Goal: Task Accomplishment & Management: Use online tool/utility

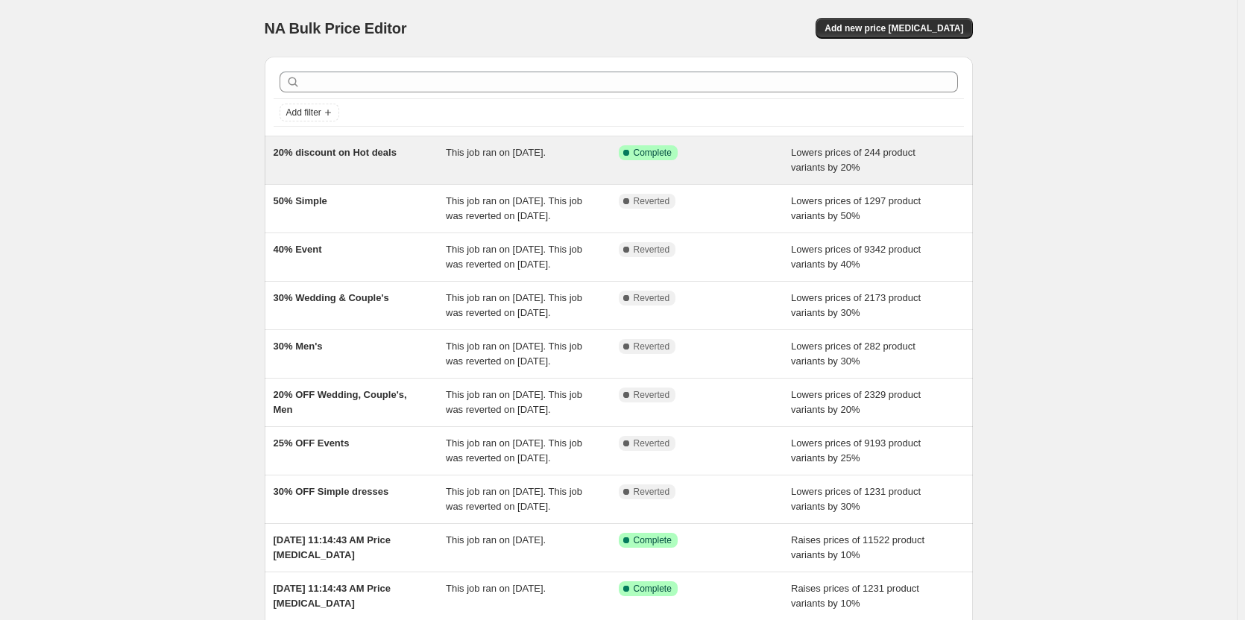
click at [398, 171] on div "20% discount on Hot deals" at bounding box center [360, 160] width 173 height 30
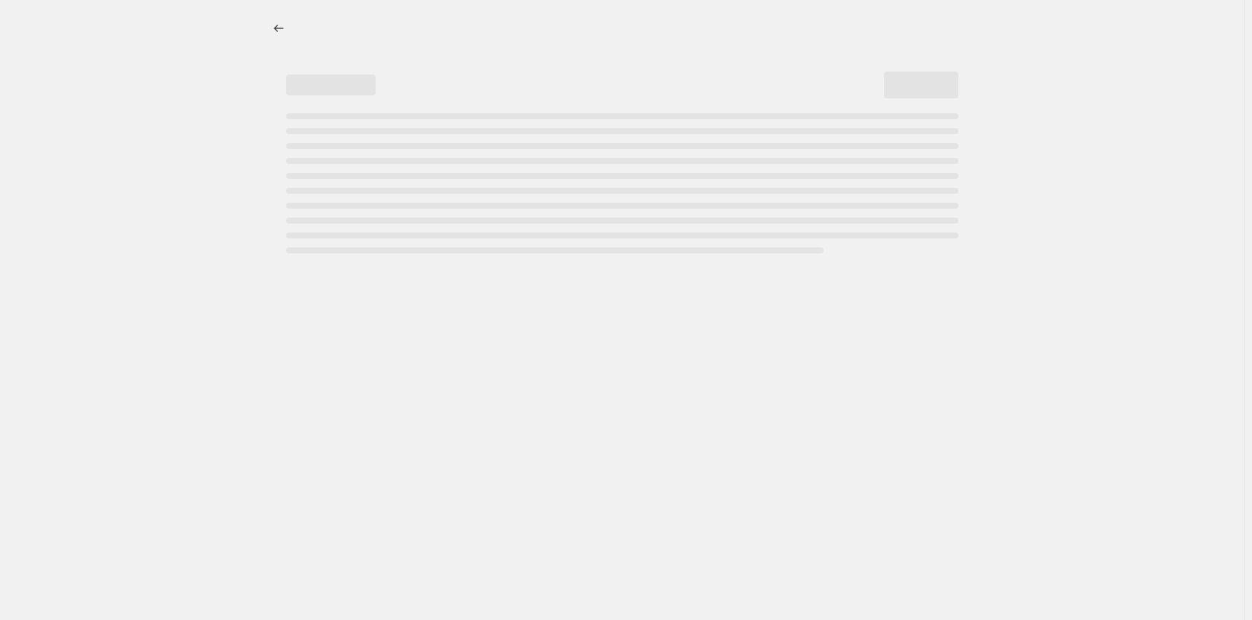
select select "percentage"
select select "collection"
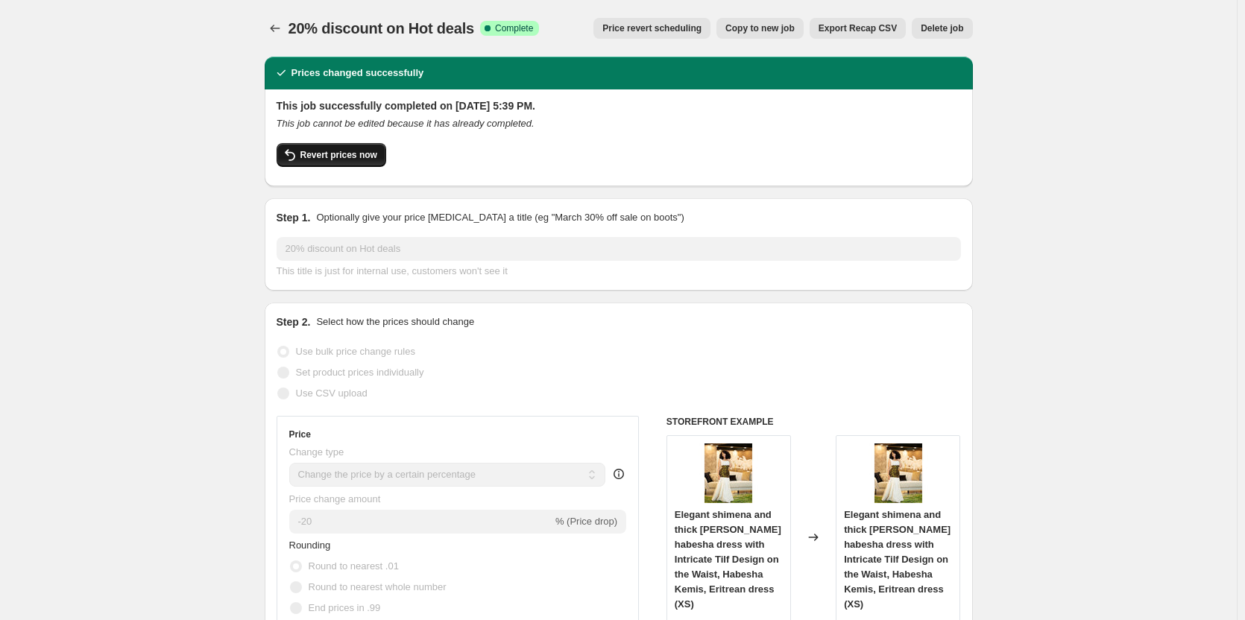
click at [357, 159] on span "Revert prices now" at bounding box center [338, 155] width 77 height 12
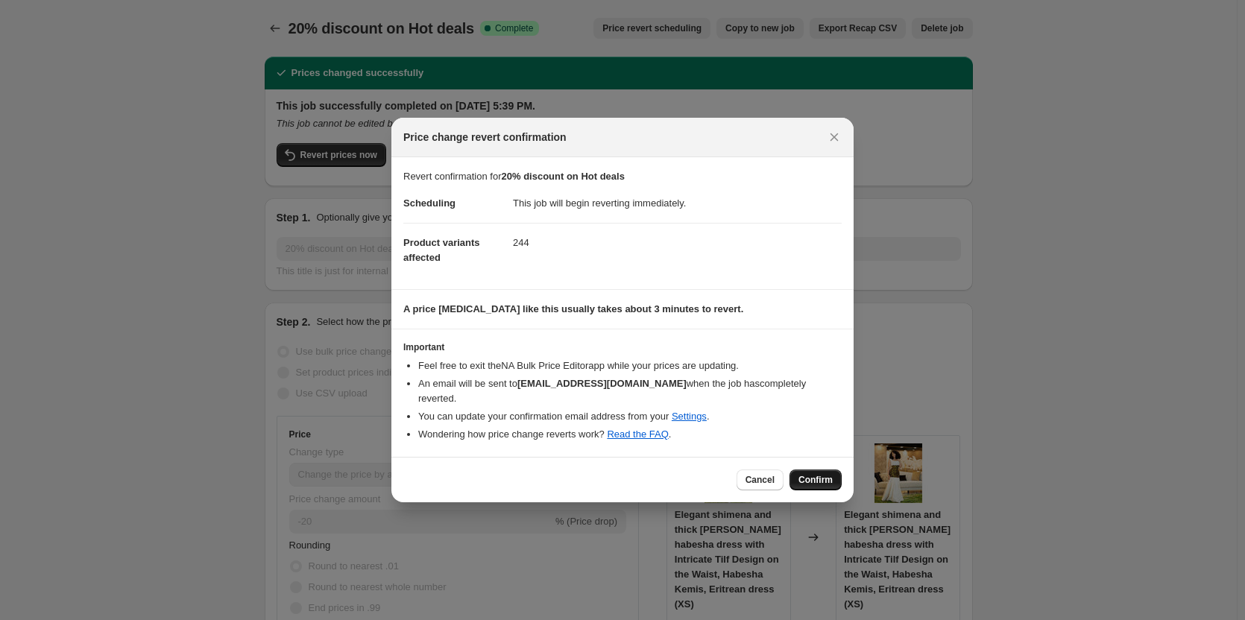
click at [817, 474] on span "Confirm" at bounding box center [815, 480] width 34 height 12
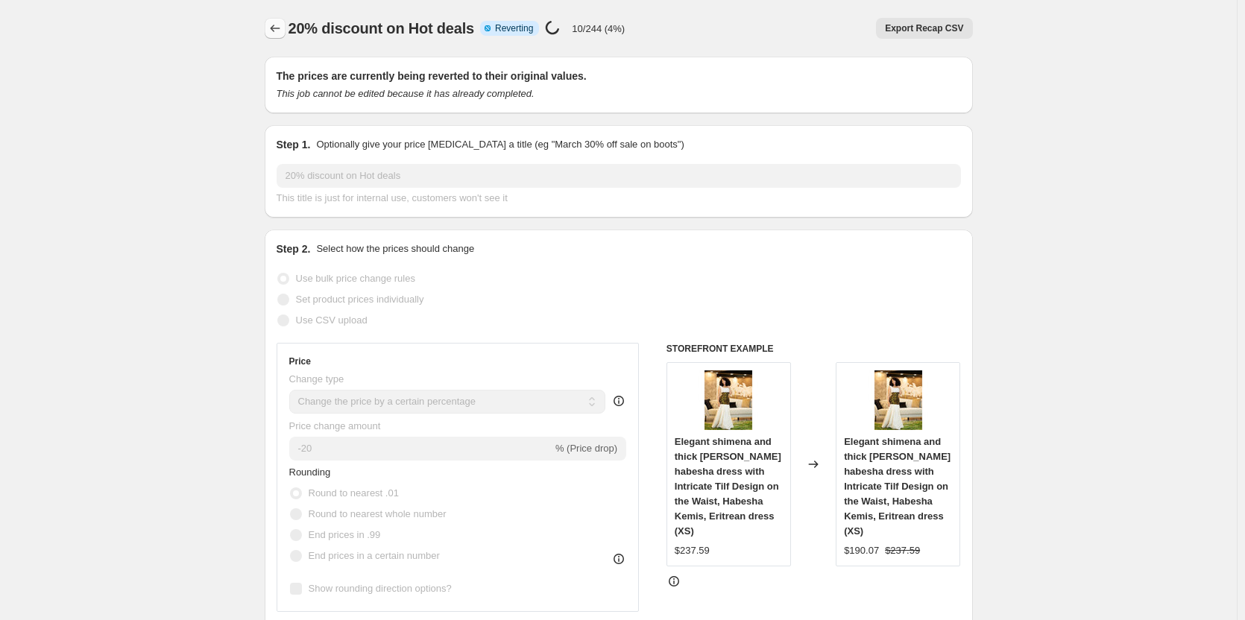
click at [281, 28] on icon "Price change jobs" at bounding box center [275, 28] width 15 height 15
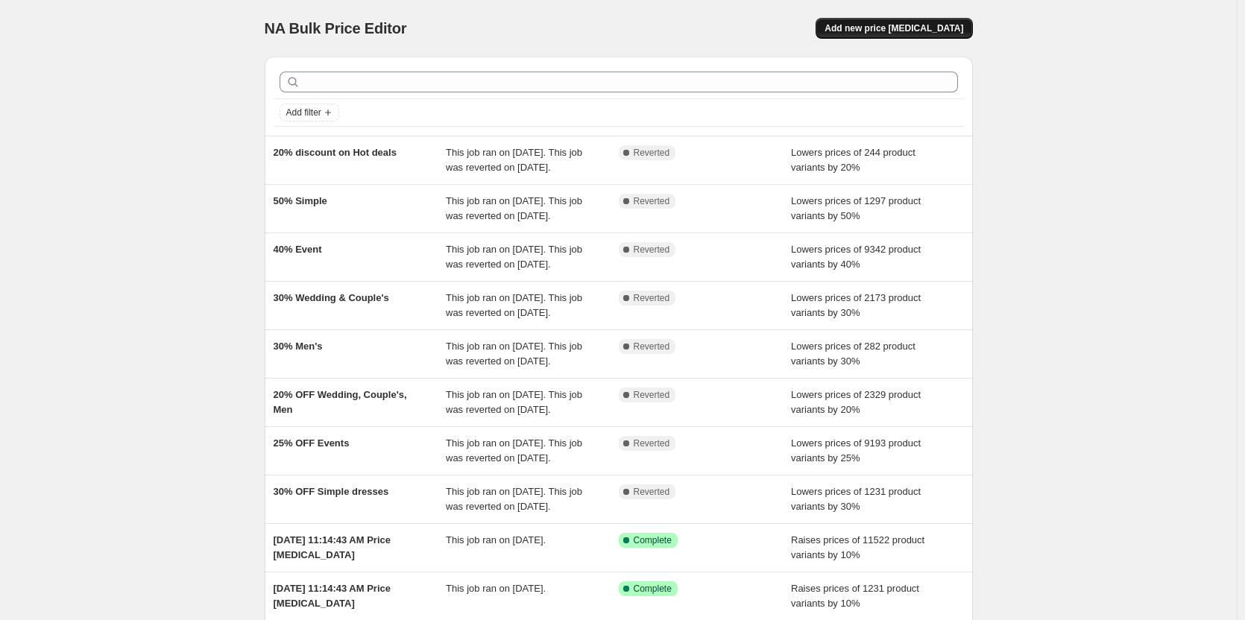
click at [924, 22] on button "Add new price [MEDICAL_DATA]" at bounding box center [893, 28] width 157 height 21
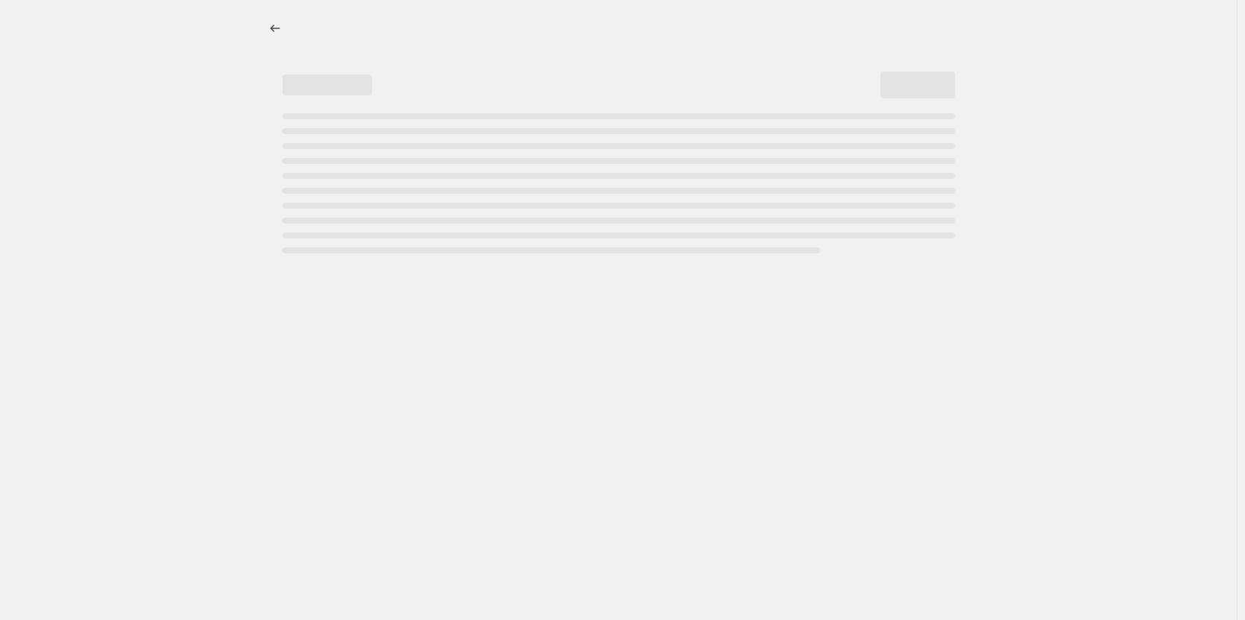
select select "percentage"
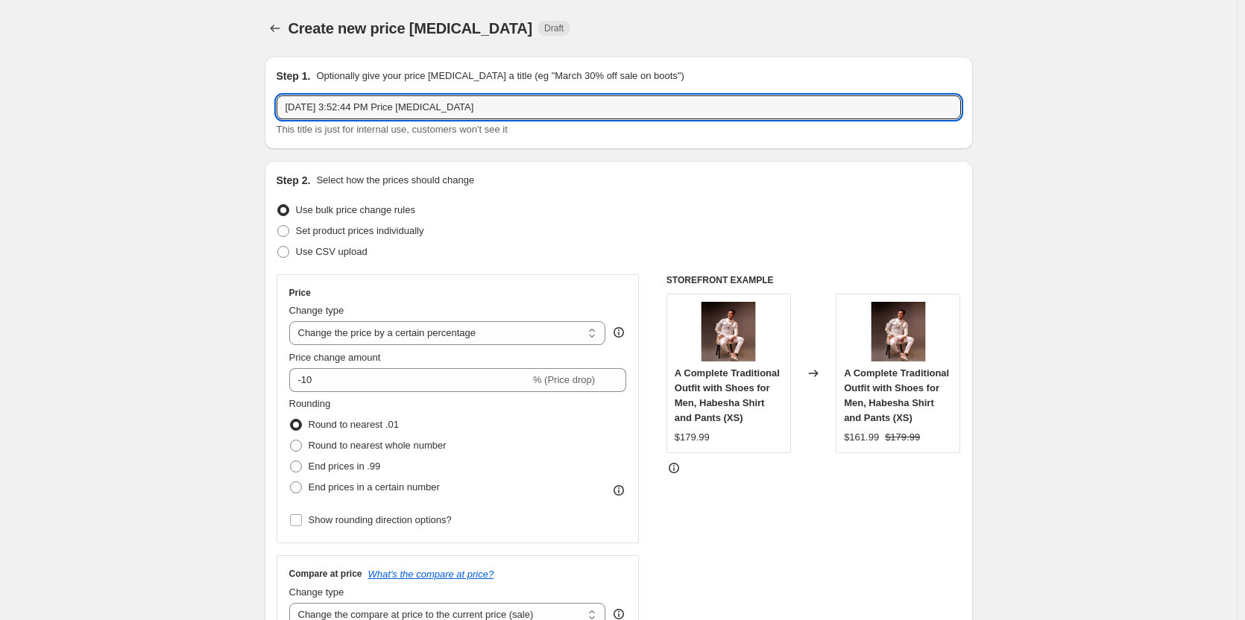
drag, startPoint x: 488, startPoint y: 112, endPoint x: 246, endPoint y: 113, distance: 242.2
type input "Simple Dresses 40%OFF"
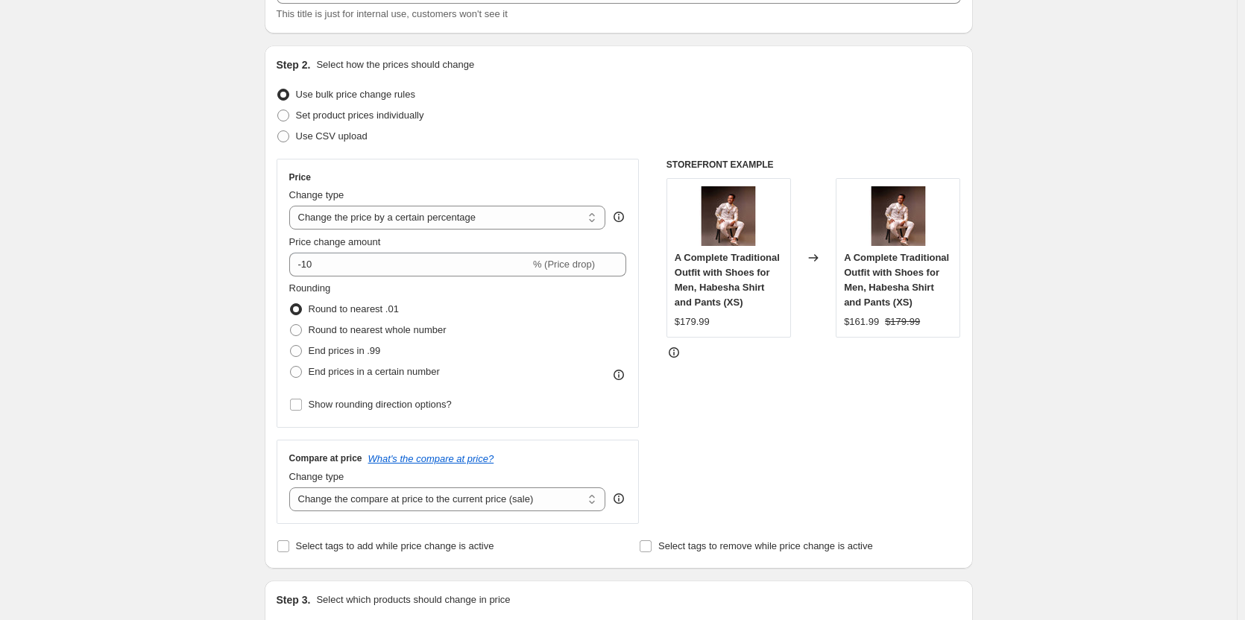
scroll to position [123, 0]
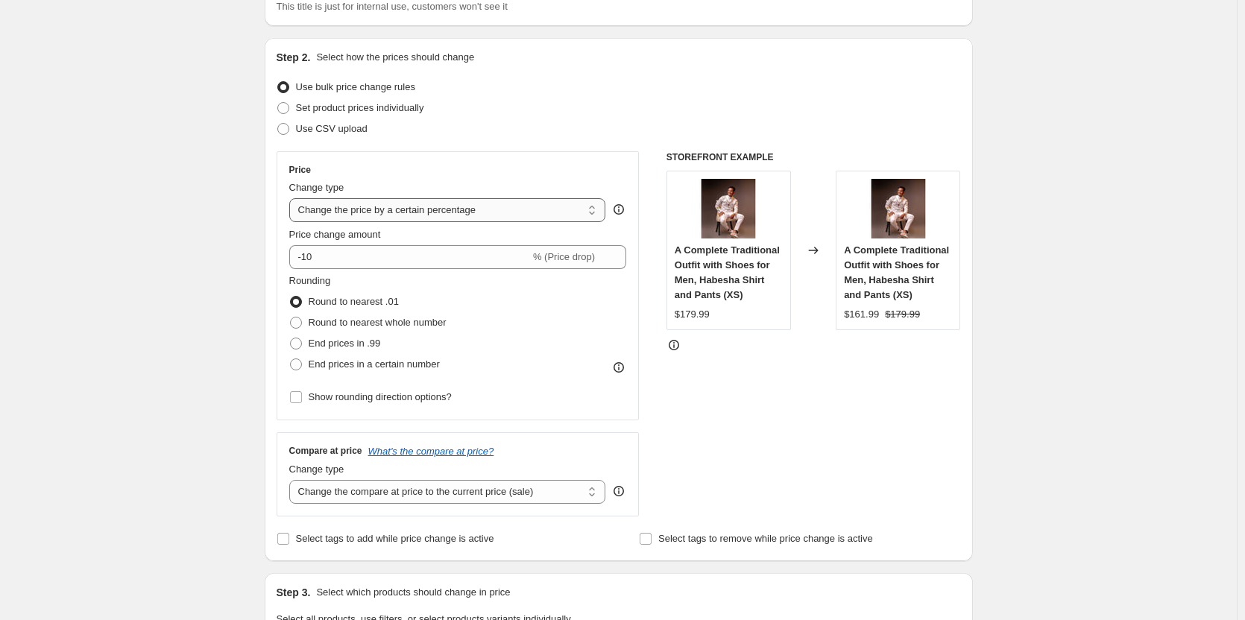
click at [352, 206] on select "Change the price to a certain amount Change the price by a certain amount Chang…" at bounding box center [447, 210] width 317 height 24
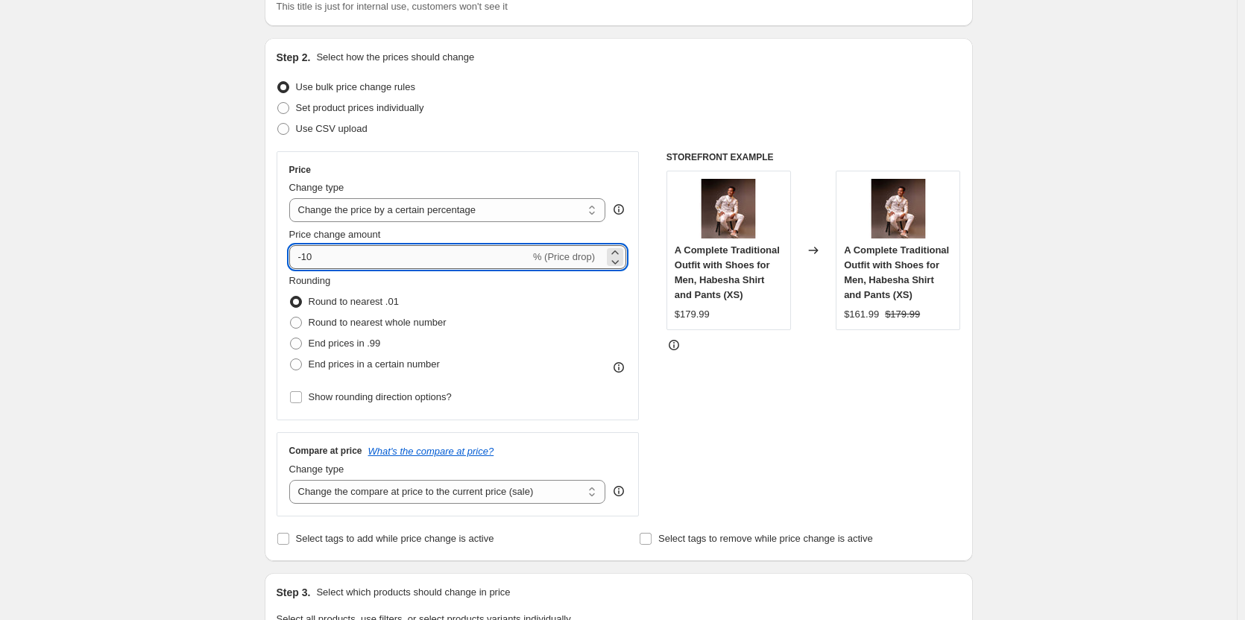
click at [336, 264] on input "-10" at bounding box center [409, 257] width 241 height 24
type input "-1"
type input "-40"
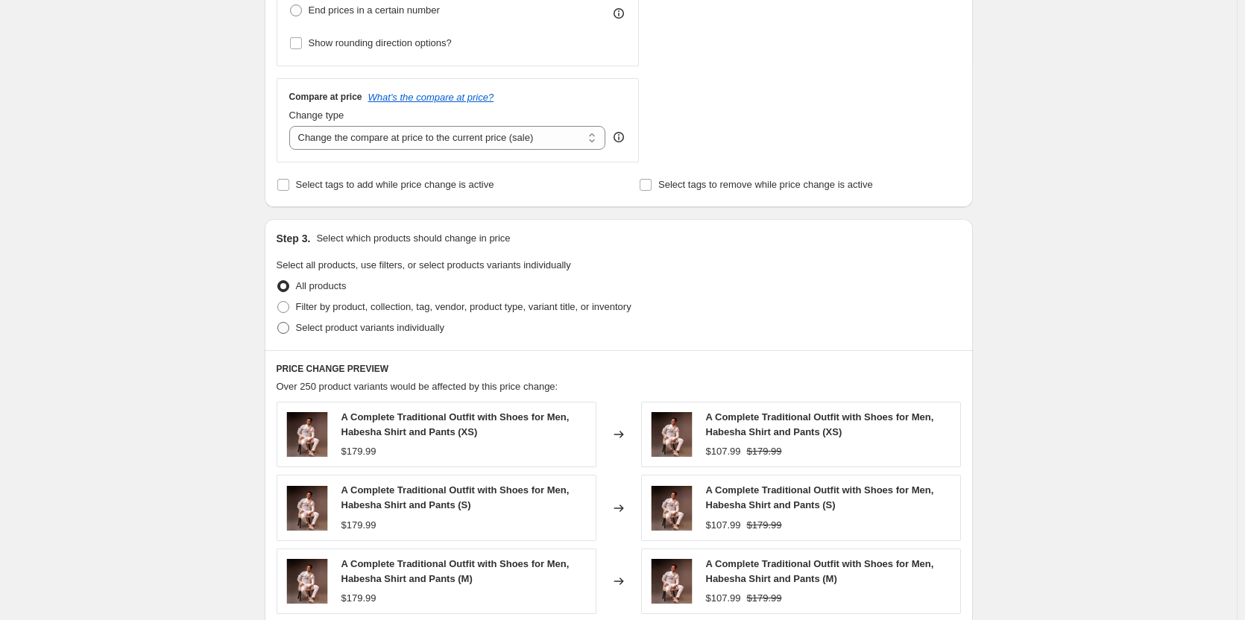
scroll to position [478, 0]
click at [320, 308] on span "Filter by product, collection, tag, vendor, product type, variant title, or inv…" at bounding box center [463, 305] width 335 height 11
click at [278, 301] on input "Filter by product, collection, tag, vendor, product type, variant title, or inv…" at bounding box center [277, 300] width 1 height 1
radio input "true"
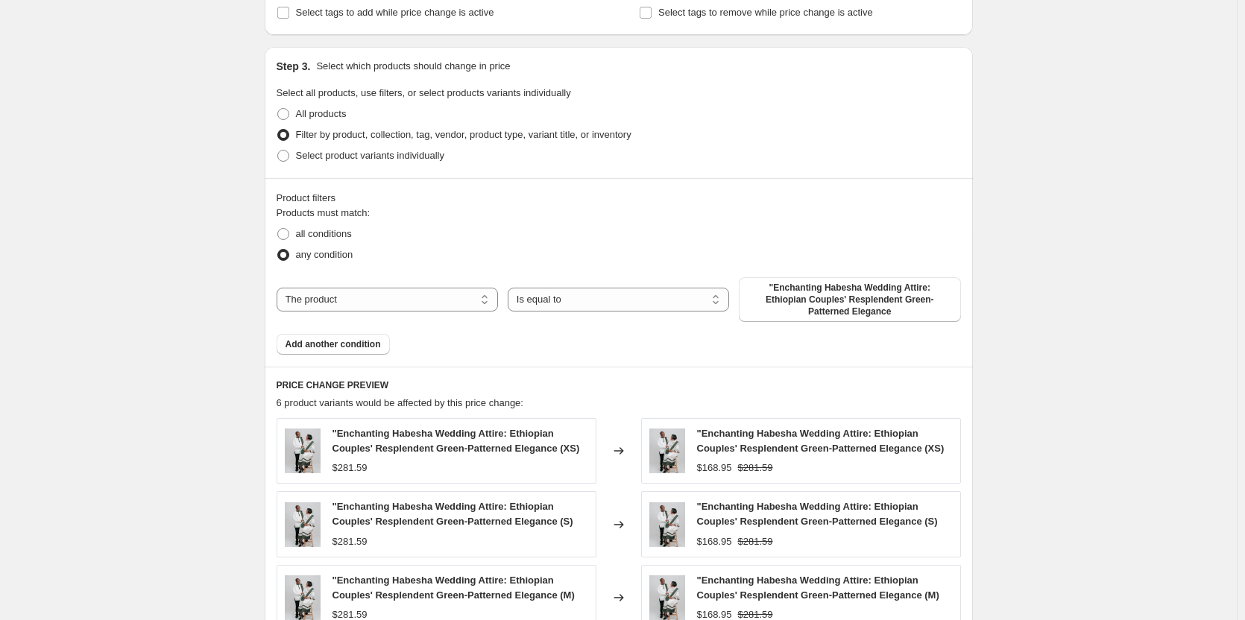
scroll to position [660, 0]
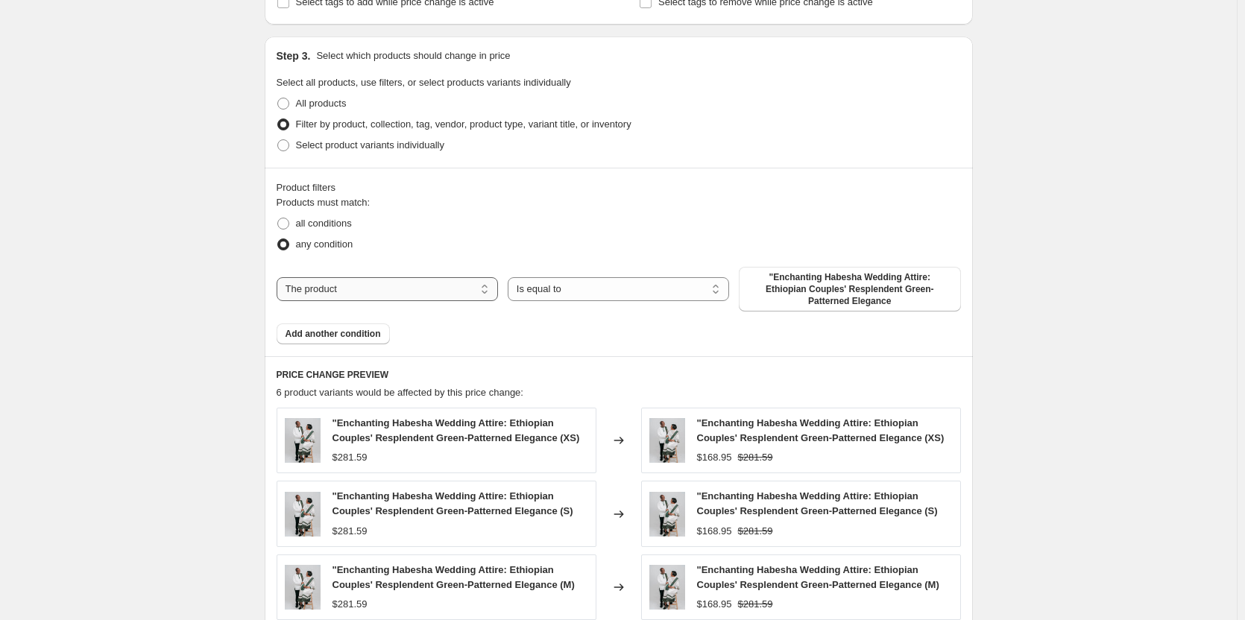
click at [365, 280] on select "The product The product's collection The product's tag The product's vendor The…" at bounding box center [387, 289] width 221 height 24
select select "collection"
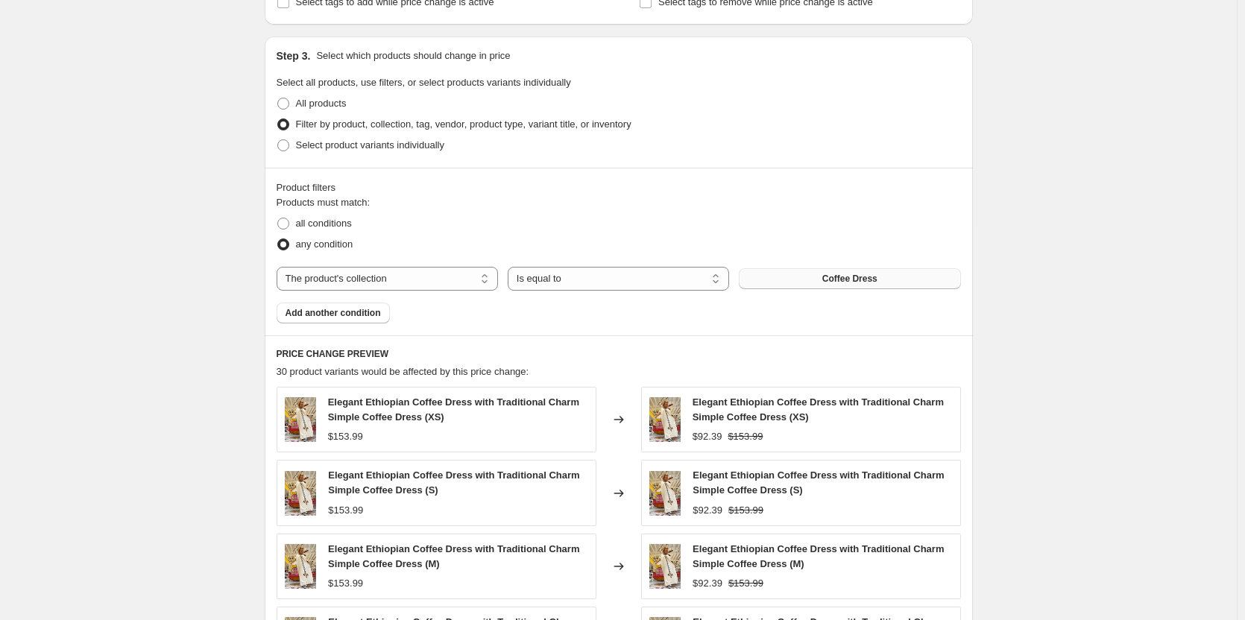
click at [812, 284] on button "Coffee Dress" at bounding box center [849, 278] width 221 height 21
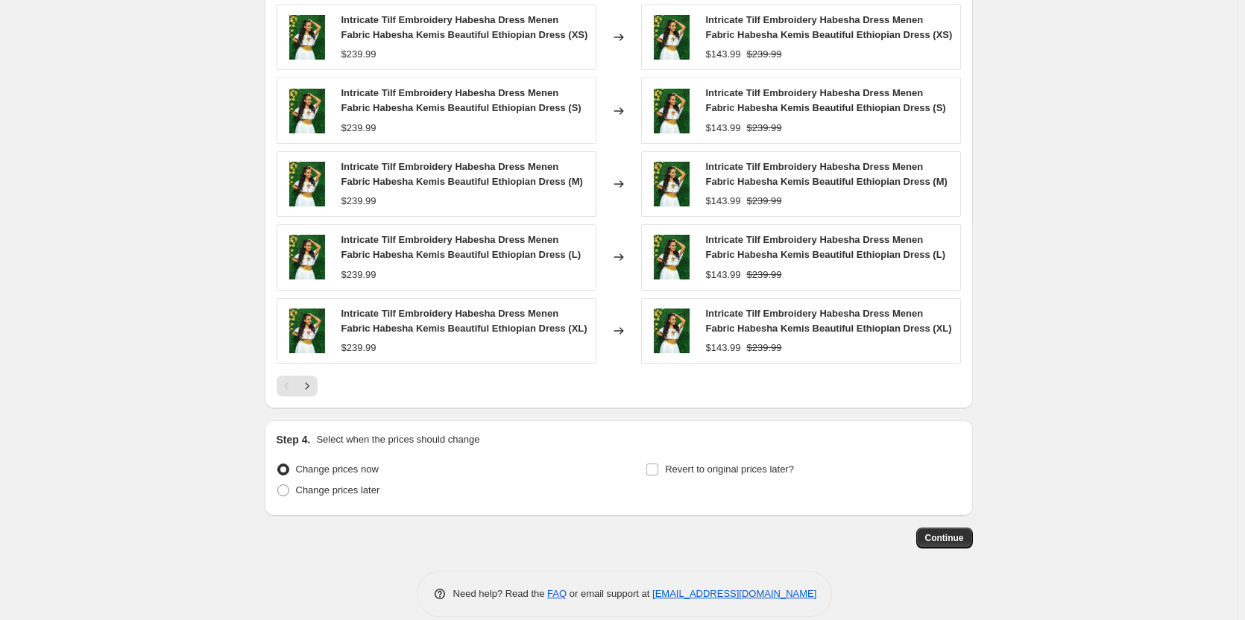
scroll to position [1062, 0]
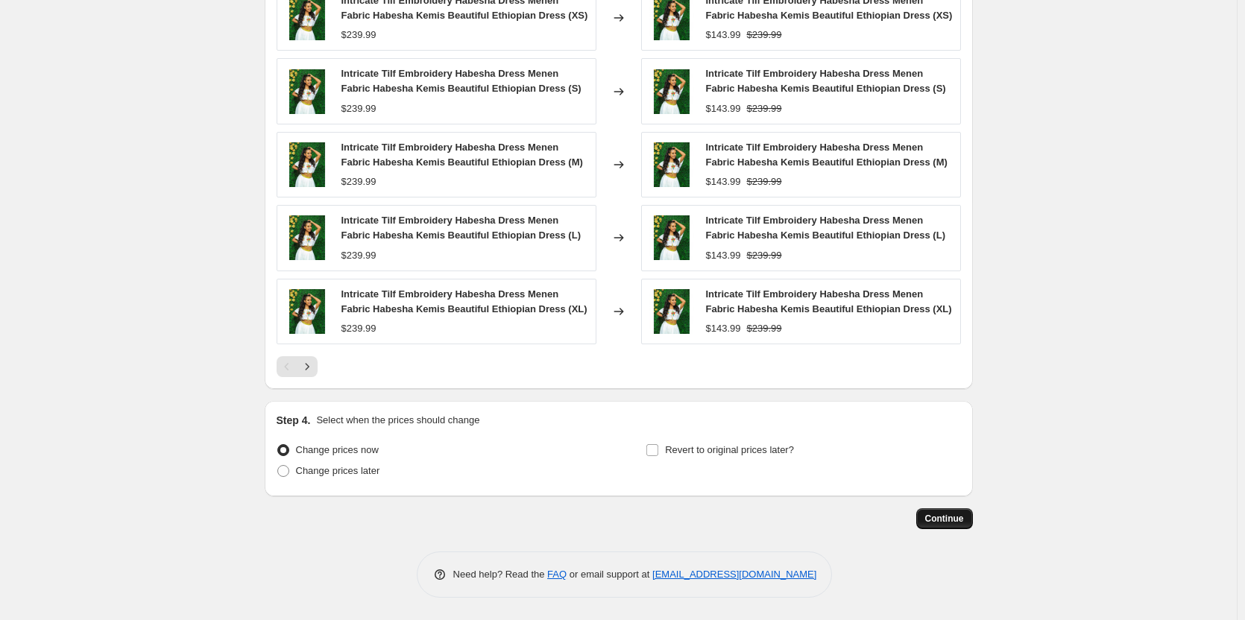
click at [952, 519] on span "Continue" at bounding box center [944, 519] width 39 height 12
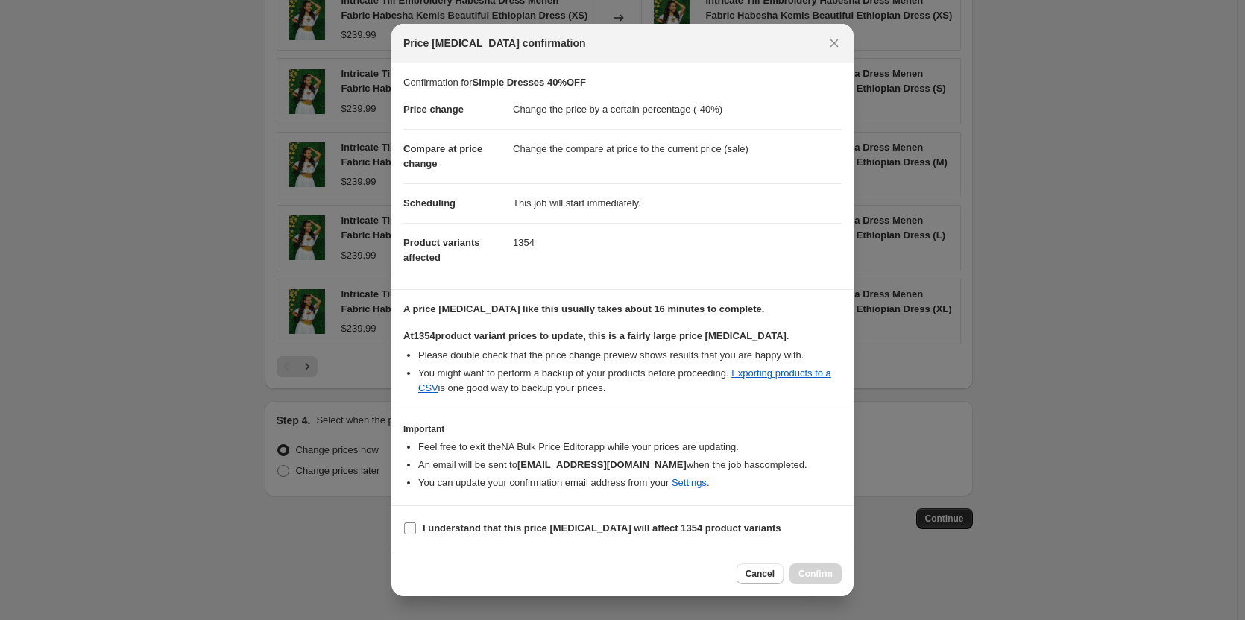
click at [408, 528] on input "I understand that this price change job will affect 1354 product variants" at bounding box center [410, 528] width 12 height 12
checkbox input "true"
click at [827, 572] on span "Confirm" at bounding box center [815, 574] width 34 height 12
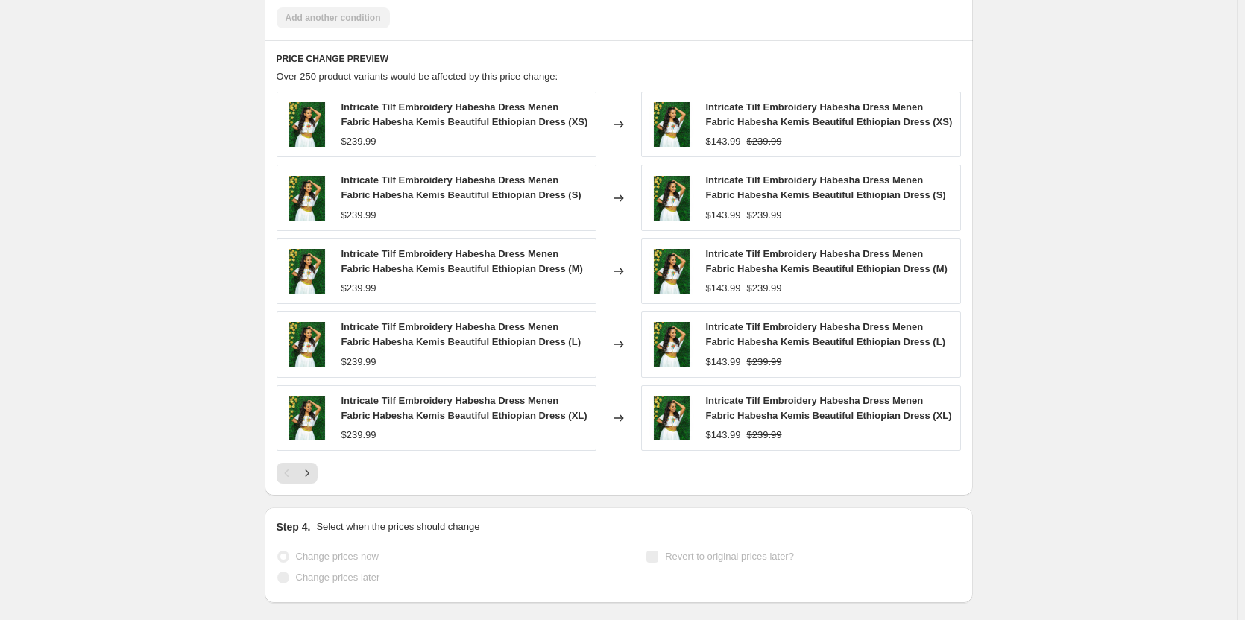
scroll to position [1101, 0]
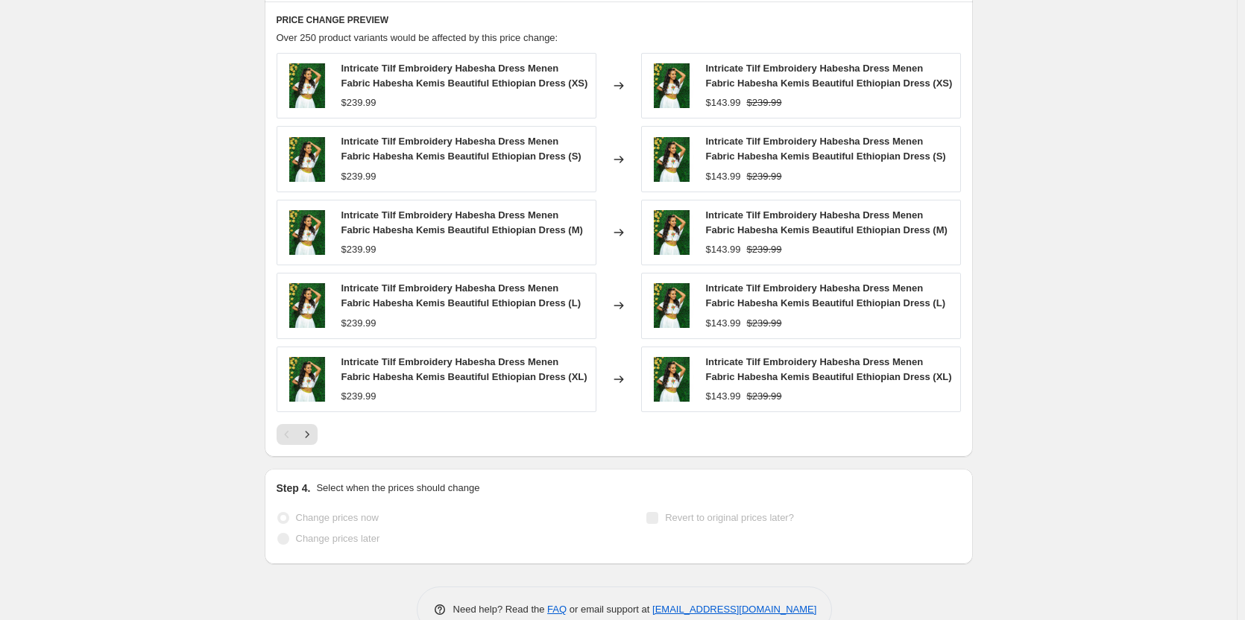
select select "percentage"
select select "collection"
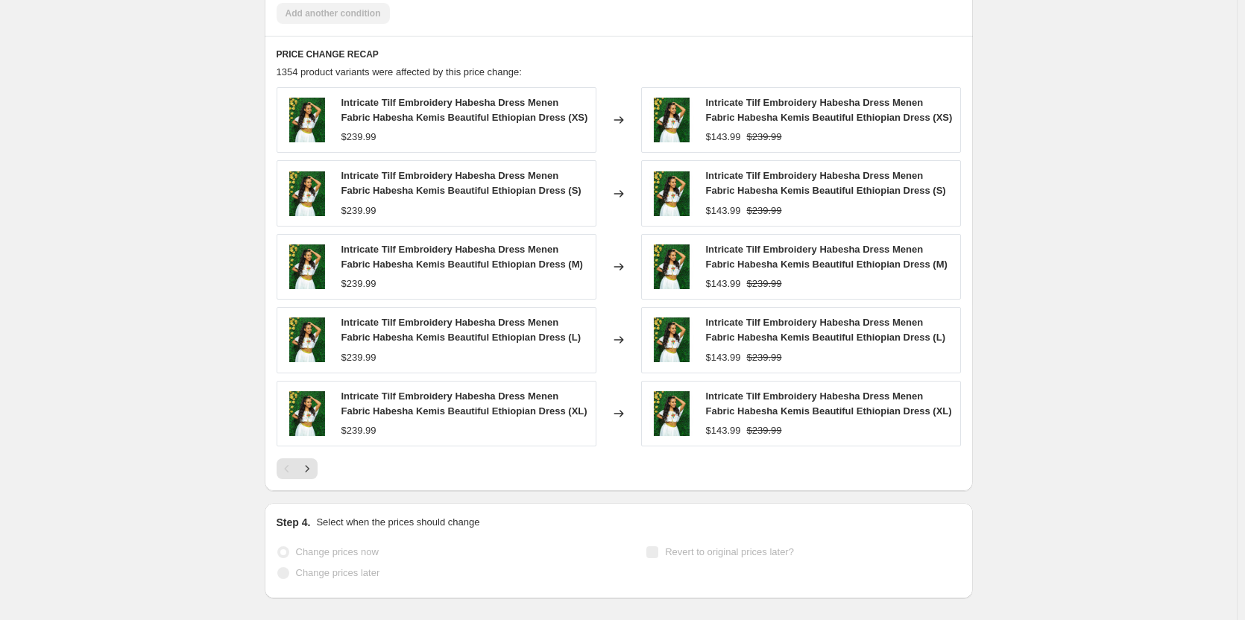
scroll to position [0, 0]
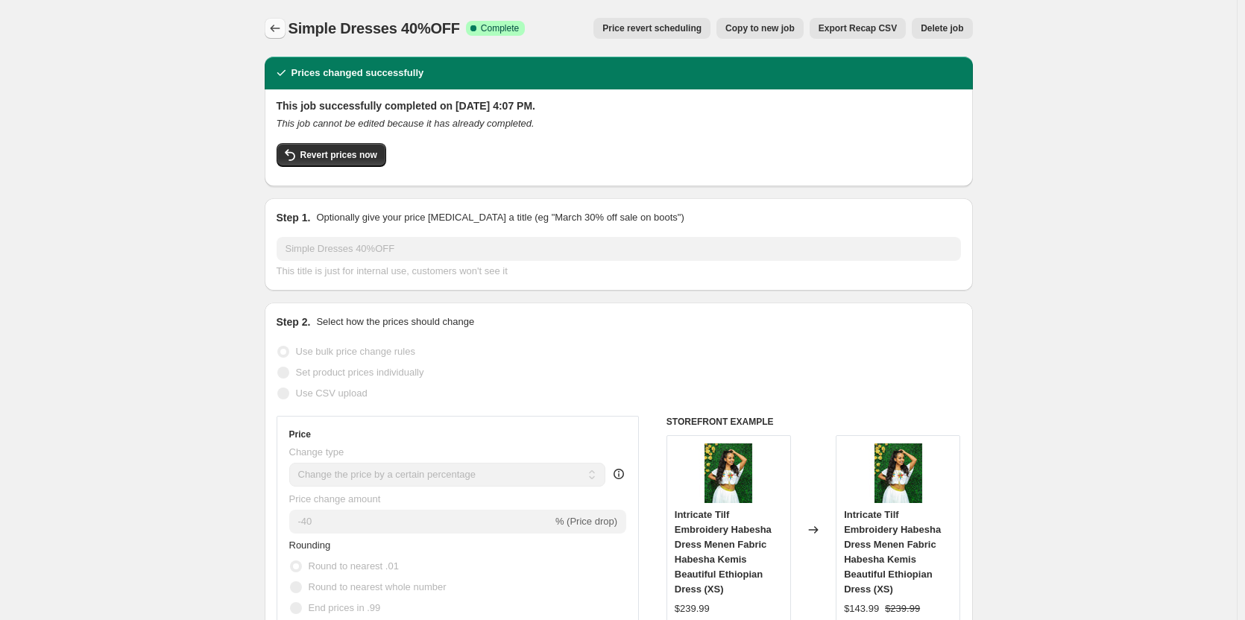
click at [285, 27] on button "Price change jobs" at bounding box center [275, 28] width 21 height 21
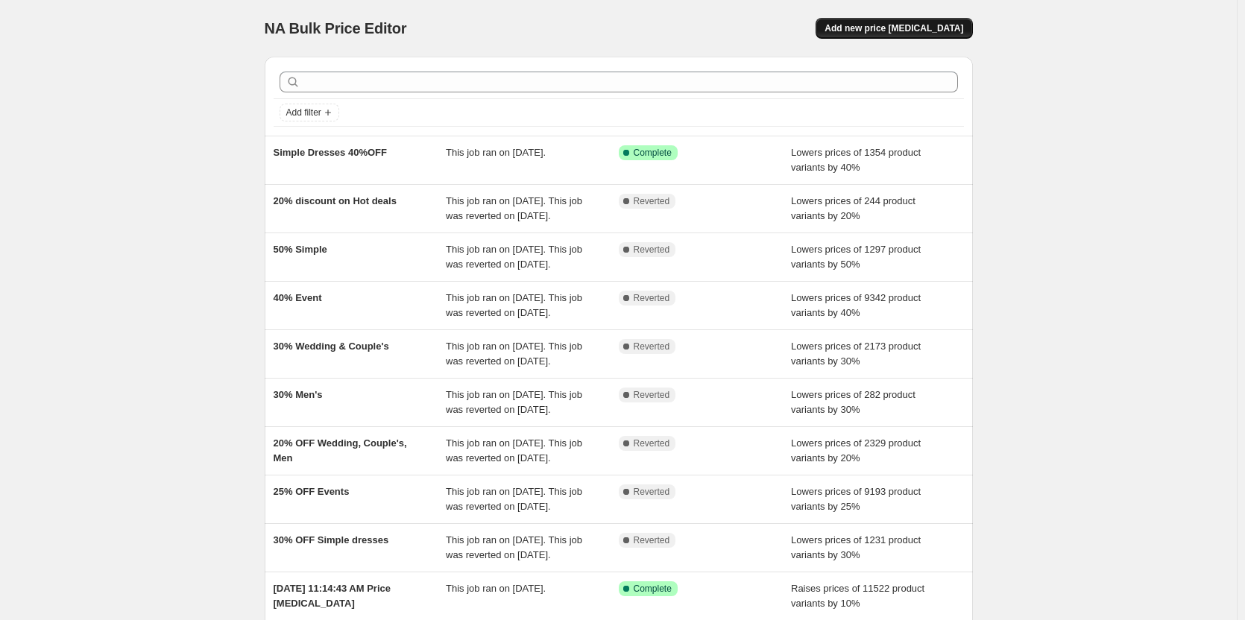
click at [907, 26] on span "Add new price [MEDICAL_DATA]" at bounding box center [893, 28] width 139 height 12
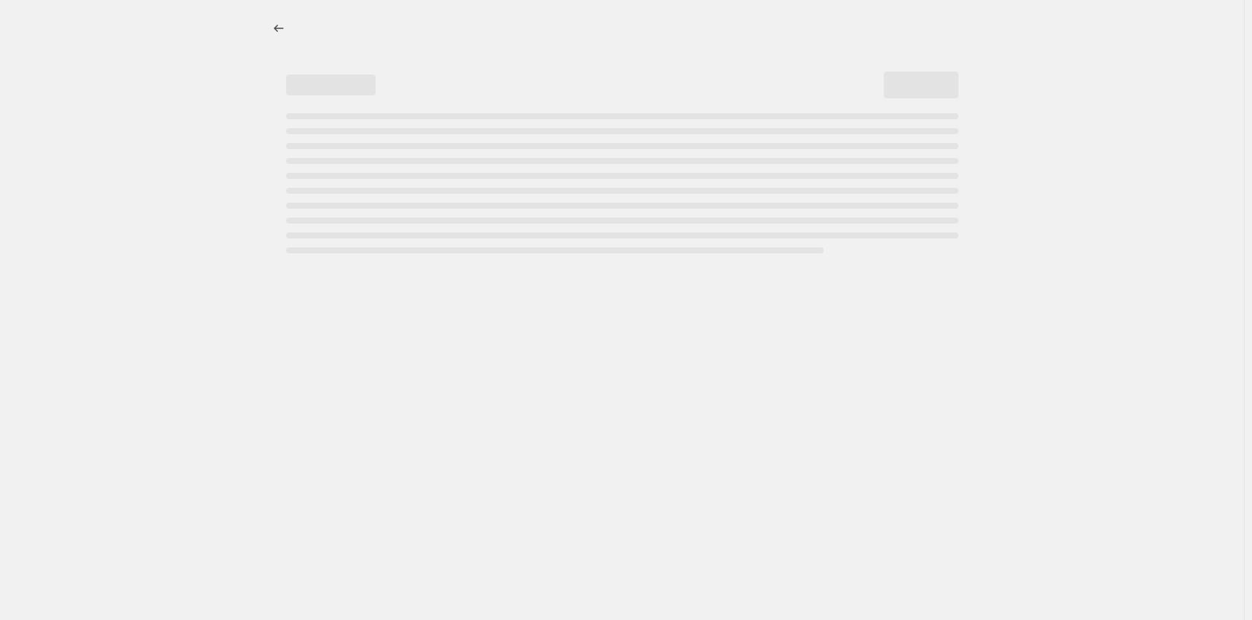
select select "percentage"
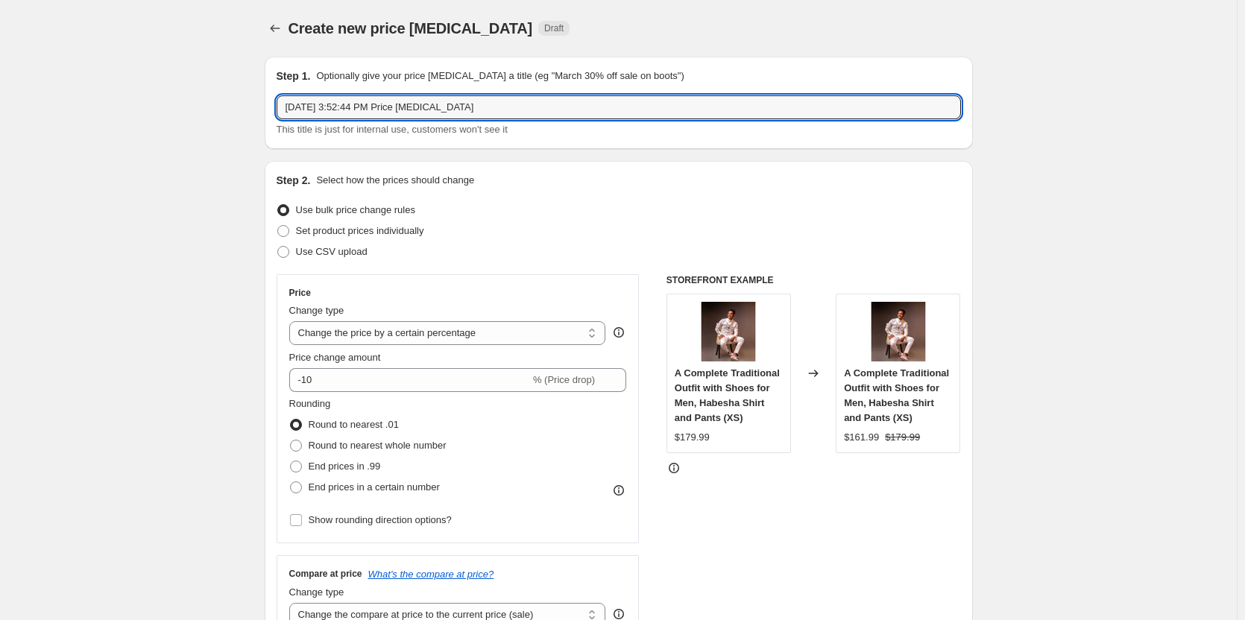
drag, startPoint x: 500, startPoint y: 109, endPoint x: 259, endPoint y: 99, distance: 240.9
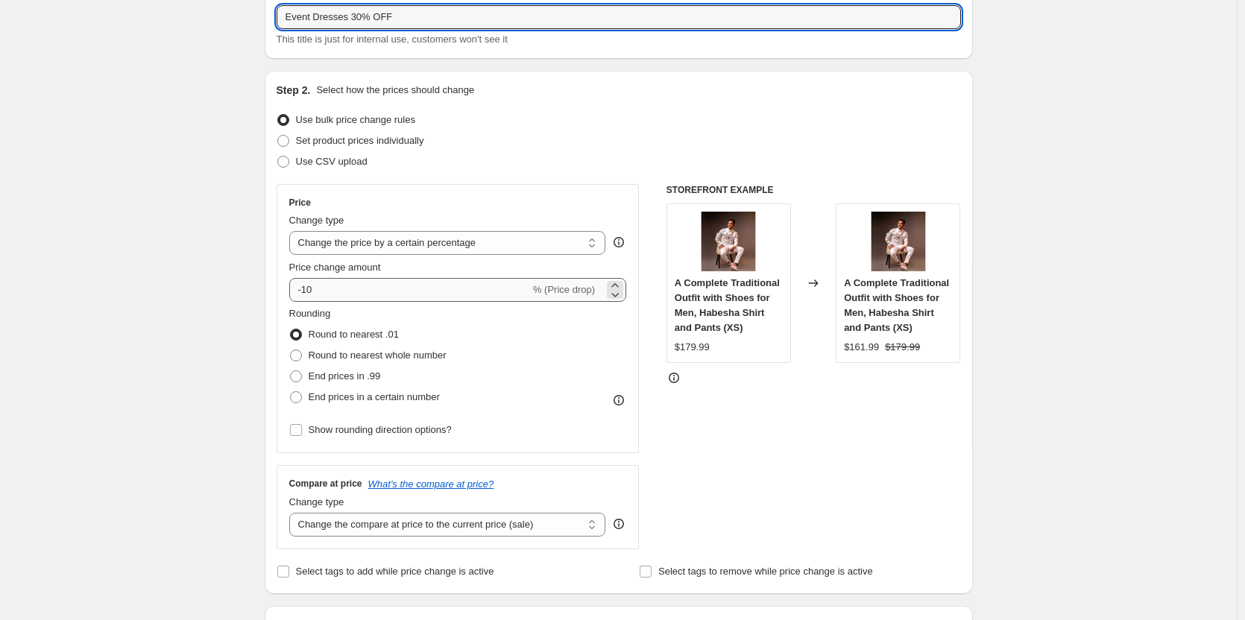
scroll to position [91, 0]
type input "Event Dresses 30% OFF"
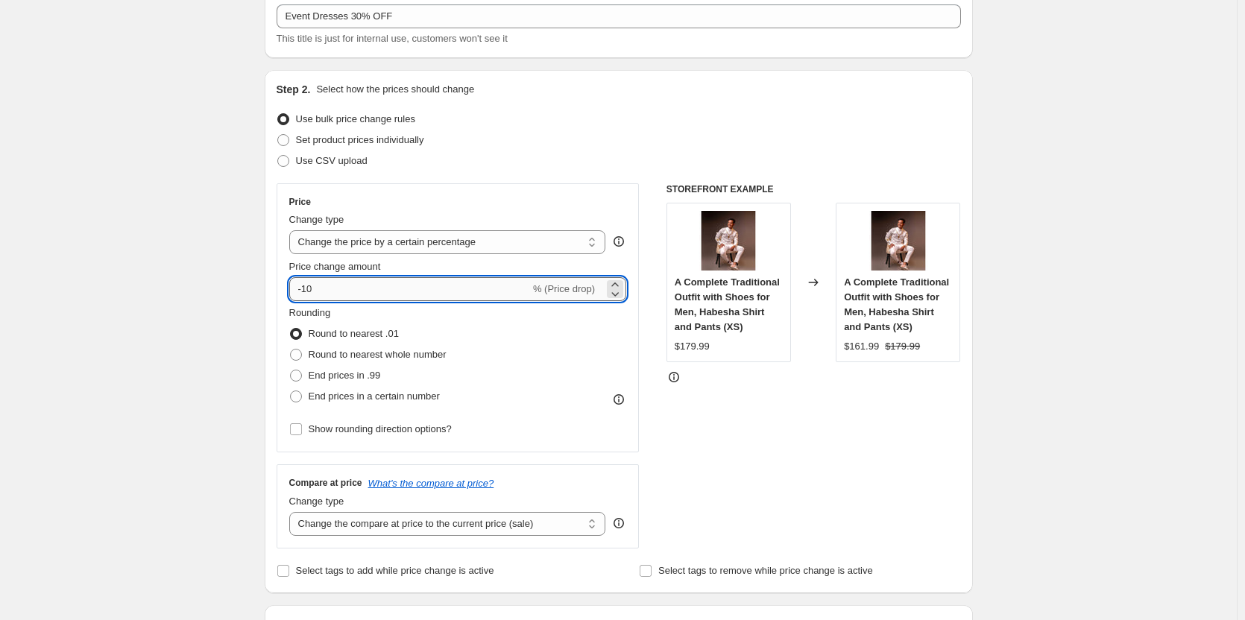
click at [350, 293] on input "-10" at bounding box center [409, 289] width 241 height 24
type input "-1"
type input "-30"
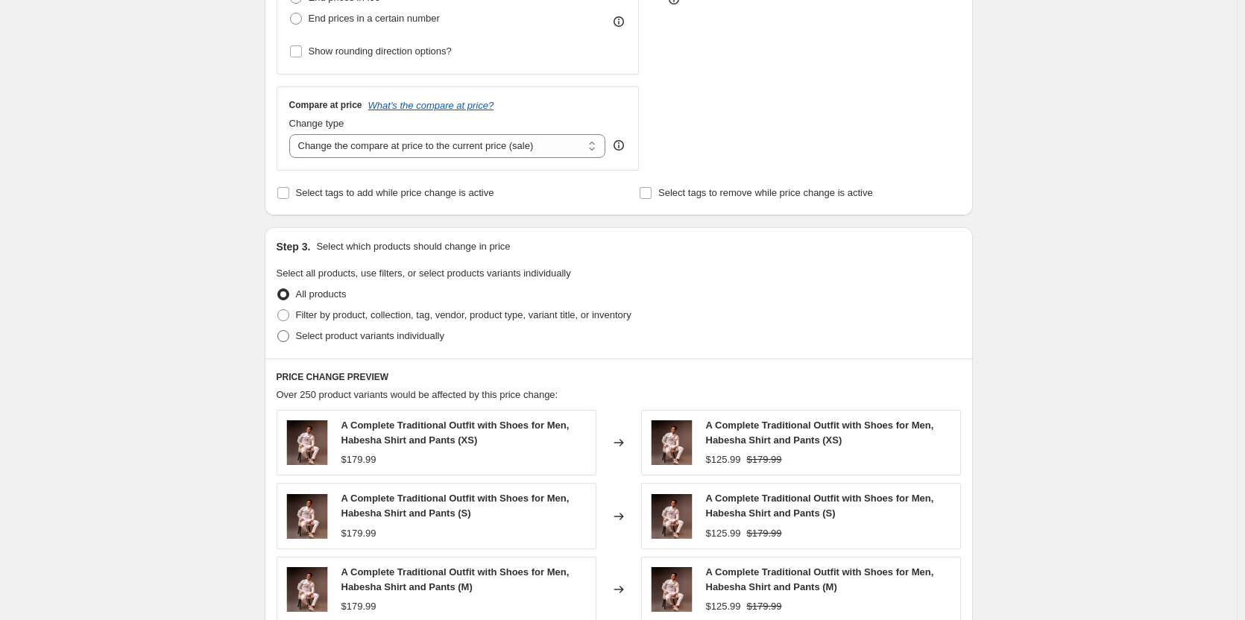
scroll to position [470, 0]
click at [288, 320] on span at bounding box center [283, 315] width 12 height 12
click at [278, 309] on input "Filter by product, collection, tag, vendor, product type, variant title, or inv…" at bounding box center [277, 309] width 1 height 1
radio input "true"
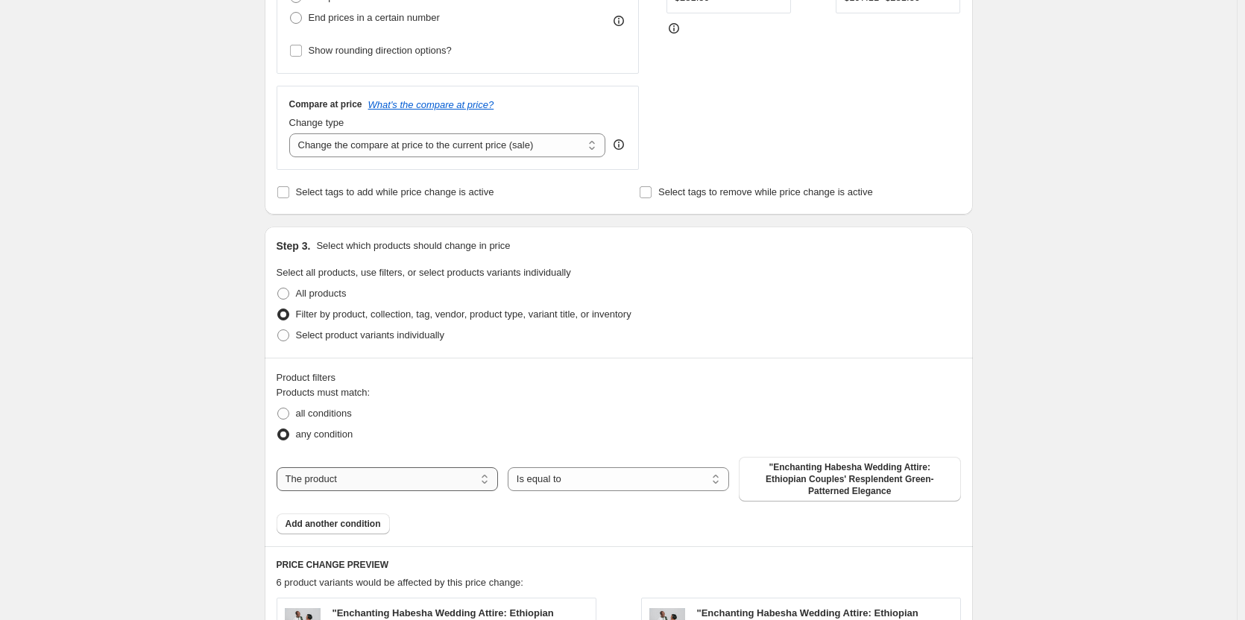
click at [361, 477] on select "The product The product's collection The product's tag The product's vendor The…" at bounding box center [387, 479] width 221 height 24
select select "collection"
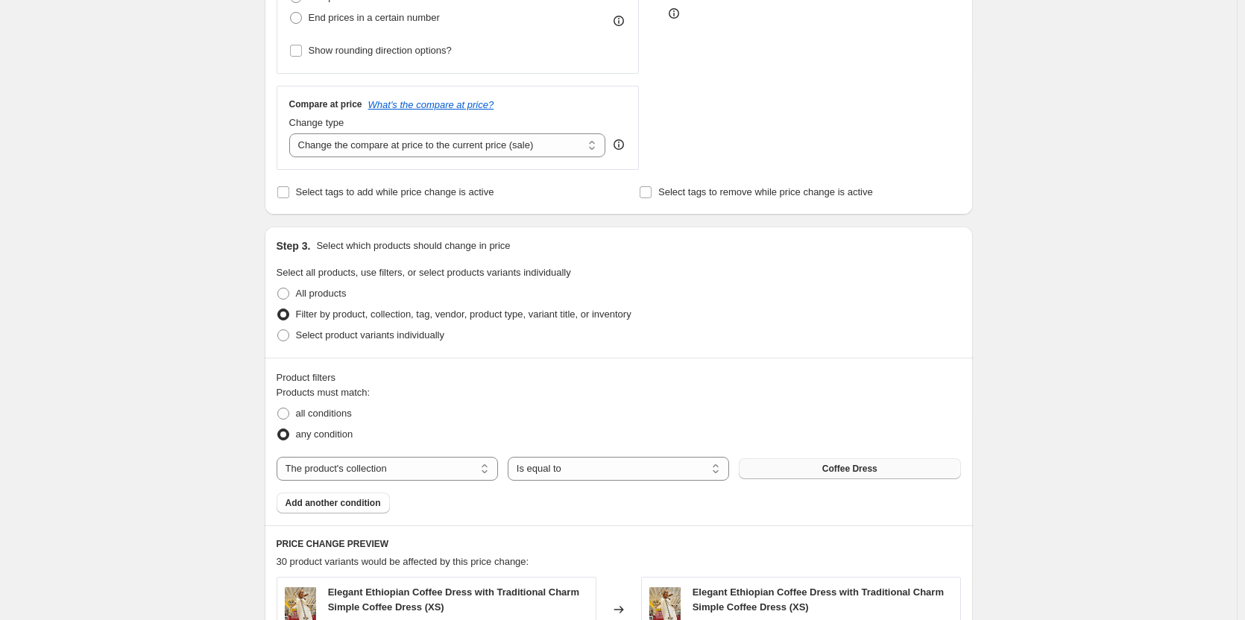
click at [833, 473] on span "Coffee Dress" at bounding box center [849, 469] width 55 height 12
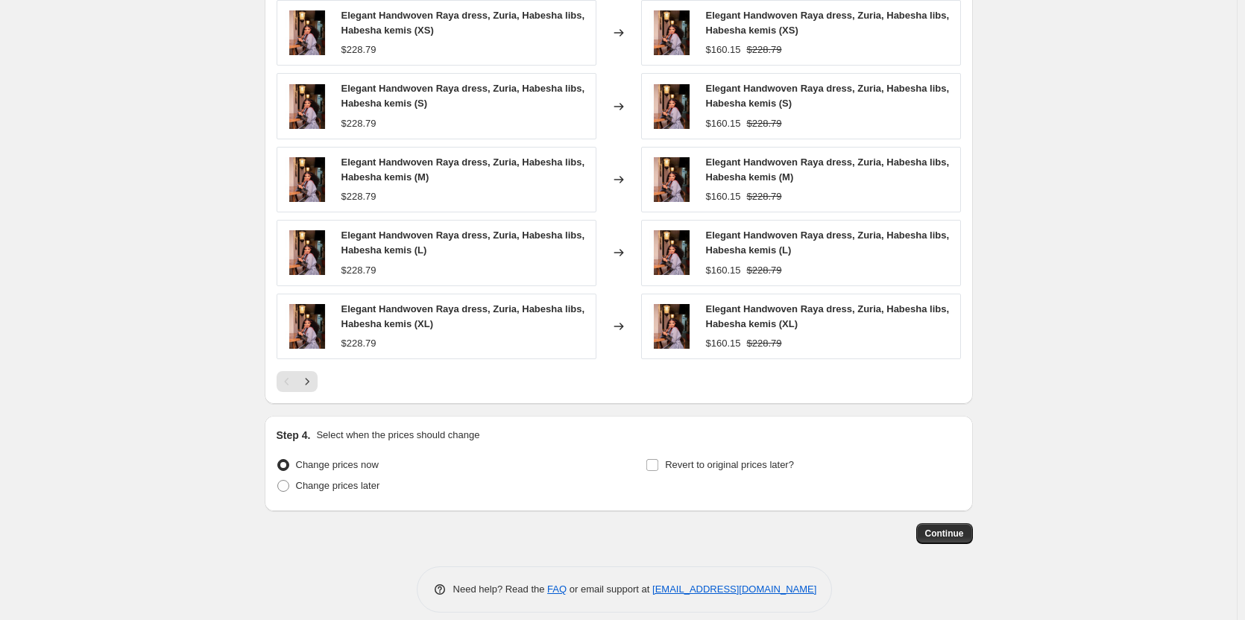
scroll to position [1062, 0]
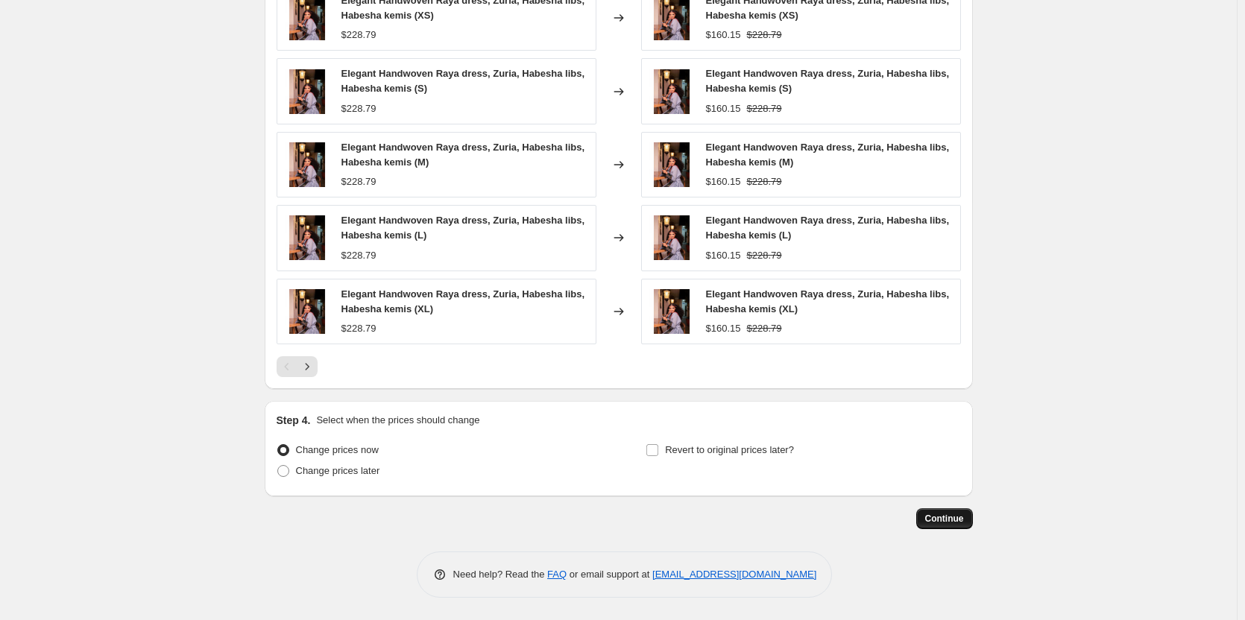
click at [947, 521] on span "Continue" at bounding box center [944, 519] width 39 height 12
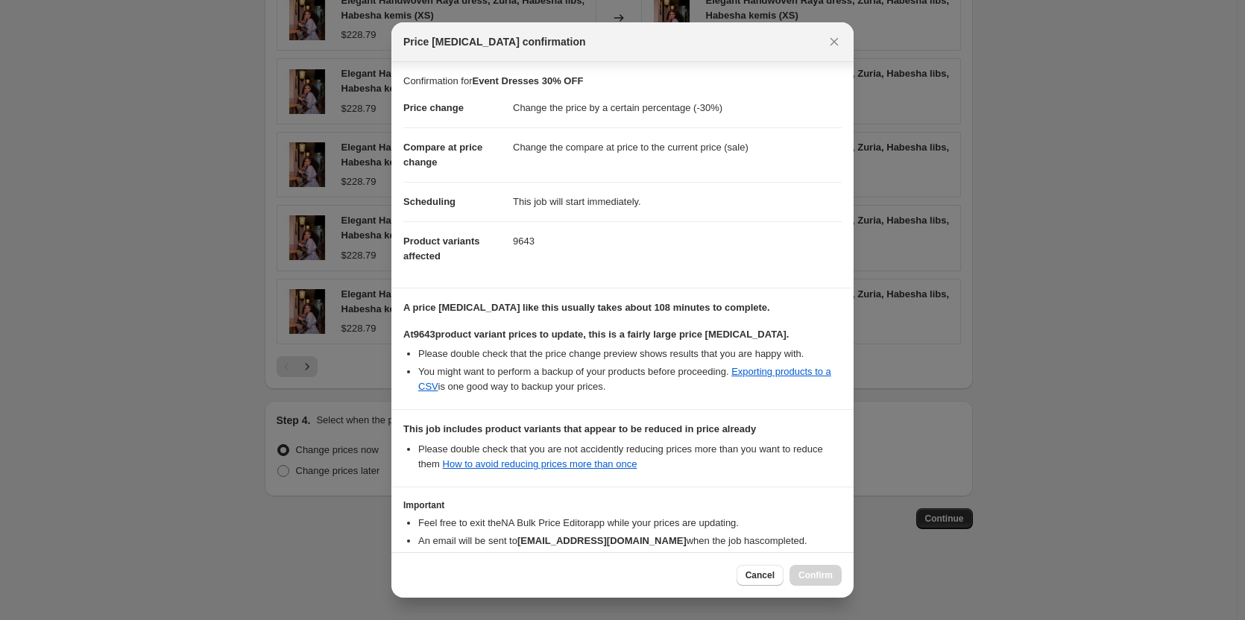
scroll to position [89, 0]
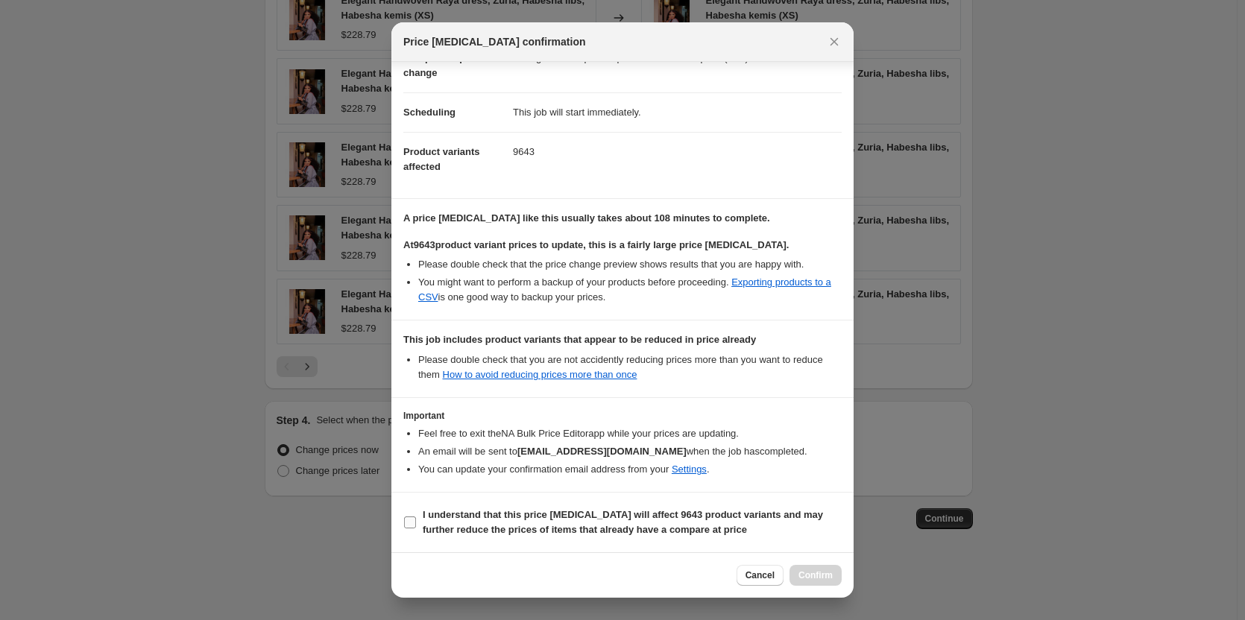
click at [444, 521] on b "I understand that this price change job will affect 9643 product variants and m…" at bounding box center [623, 522] width 400 height 26
click at [416, 521] on input "I understand that this price change job will affect 9643 product variants and m…" at bounding box center [410, 522] width 12 height 12
checkbox input "true"
click at [802, 572] on span "Confirm" at bounding box center [815, 575] width 34 height 12
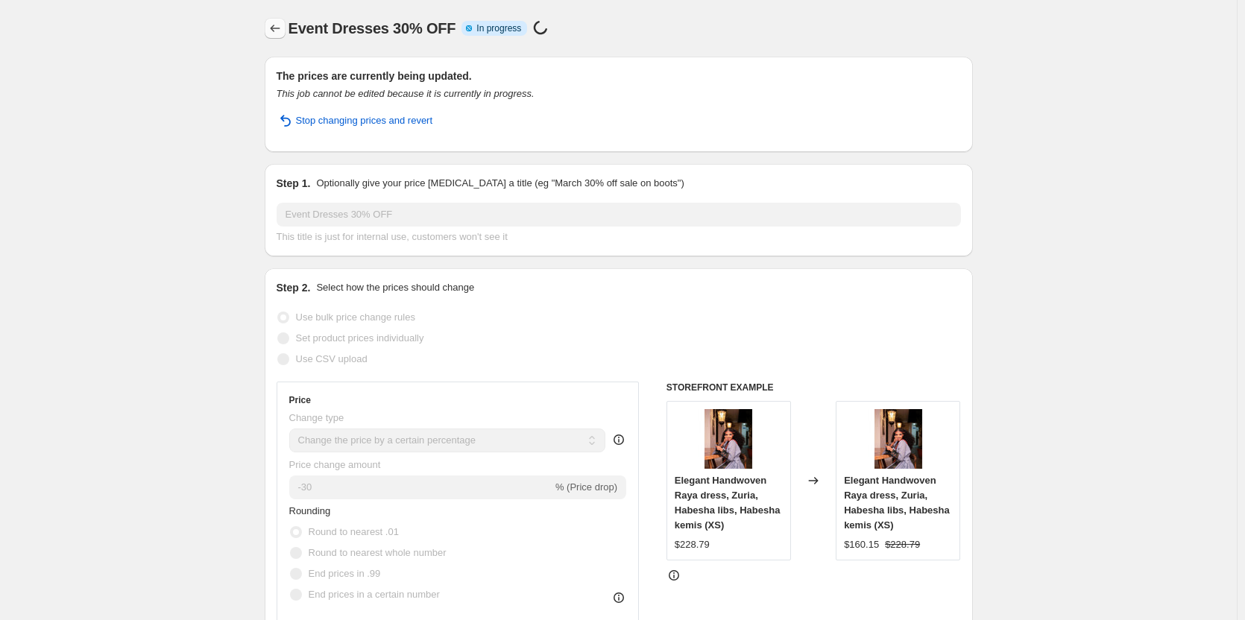
click at [269, 30] on button "Price change jobs" at bounding box center [275, 28] width 21 height 21
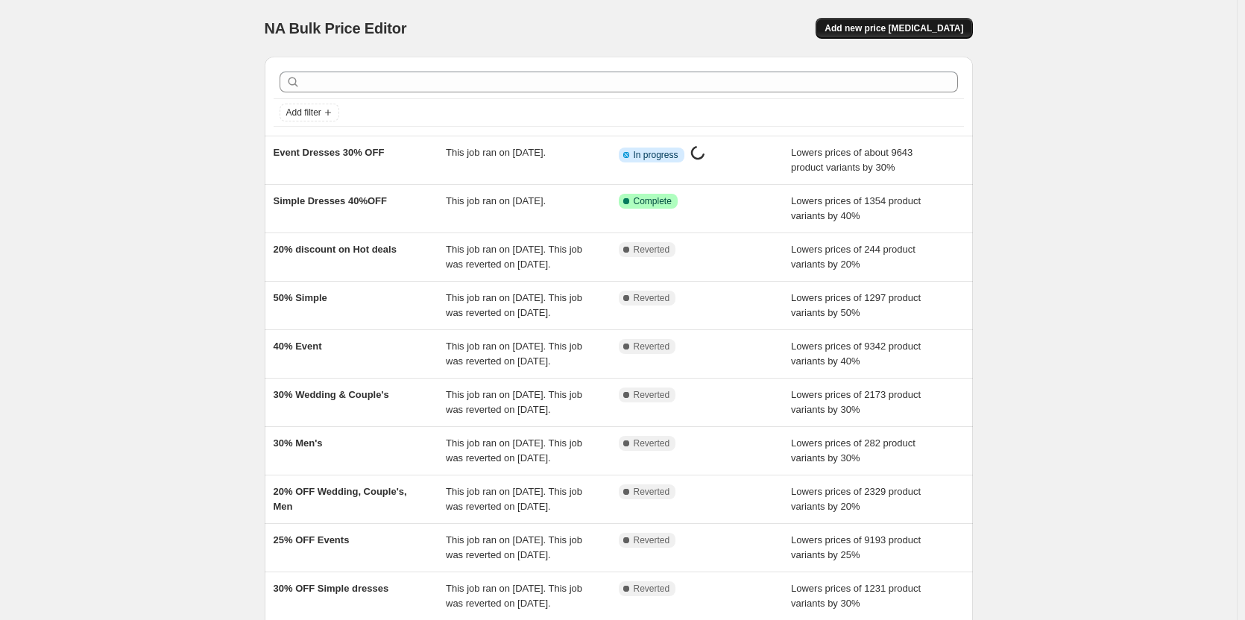
click at [905, 27] on span "Add new price [MEDICAL_DATA]" at bounding box center [893, 28] width 139 height 12
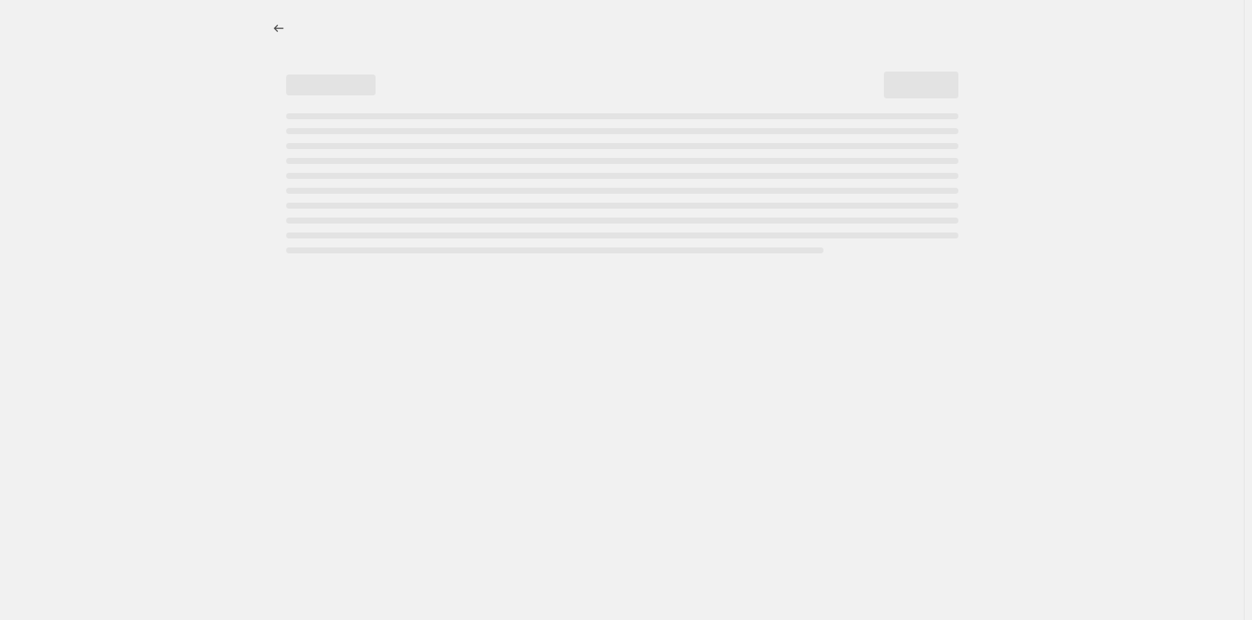
select select "percentage"
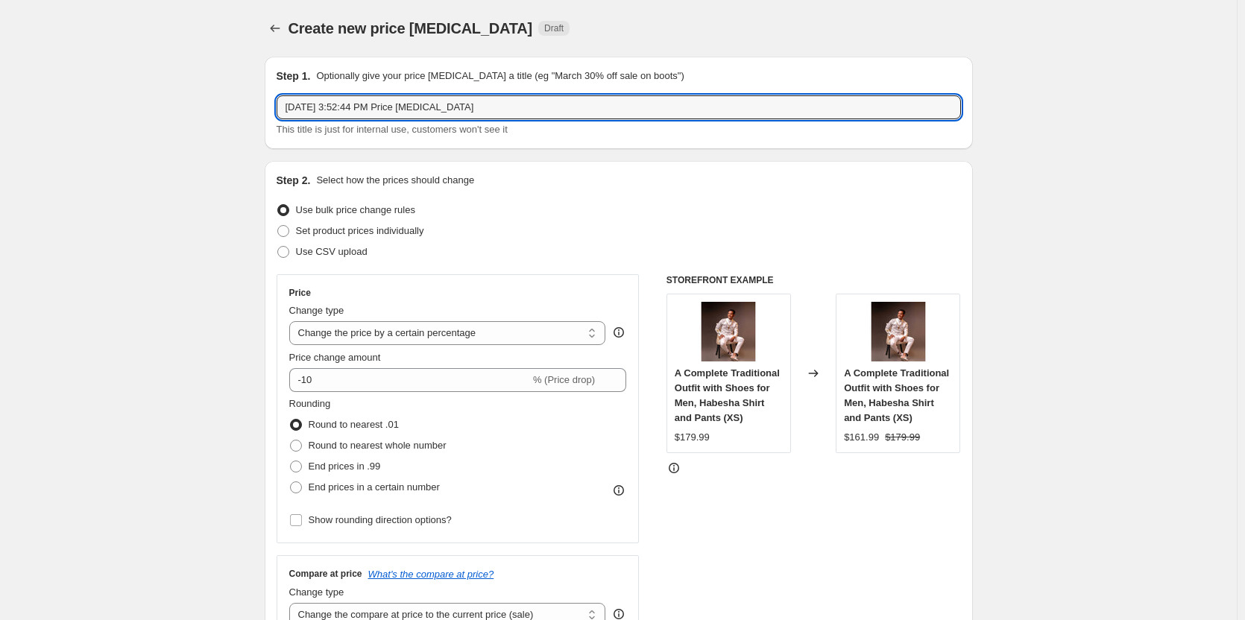
drag, startPoint x: 487, startPoint y: 104, endPoint x: 254, endPoint y: 95, distance: 233.5
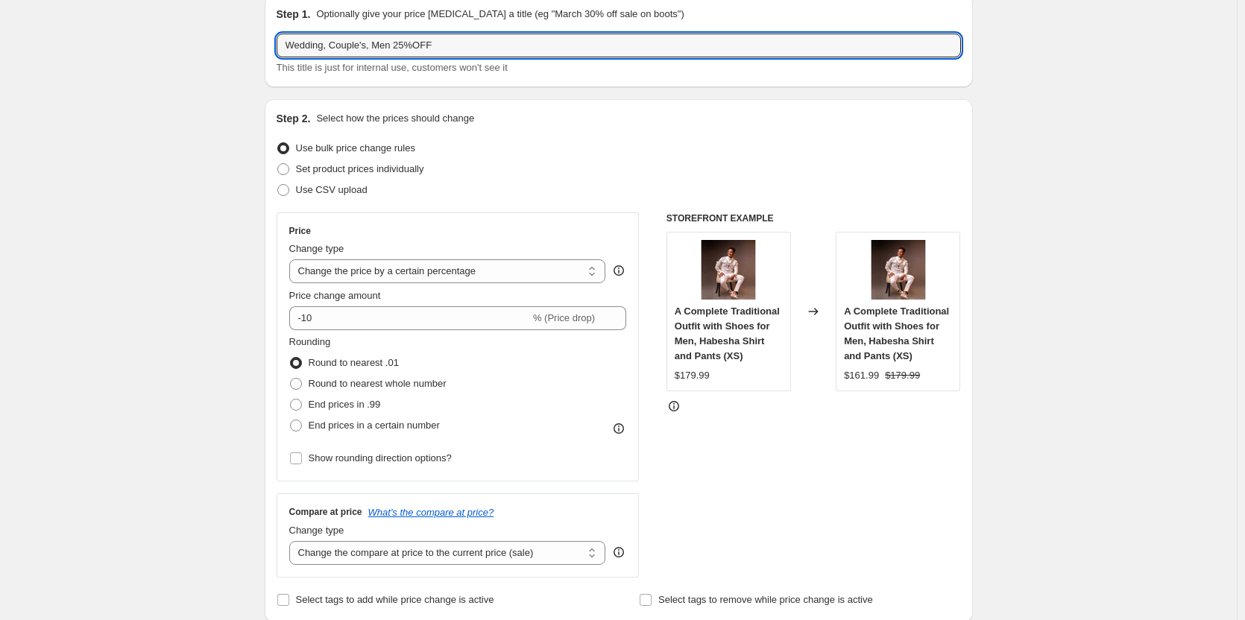
scroll to position [68, 0]
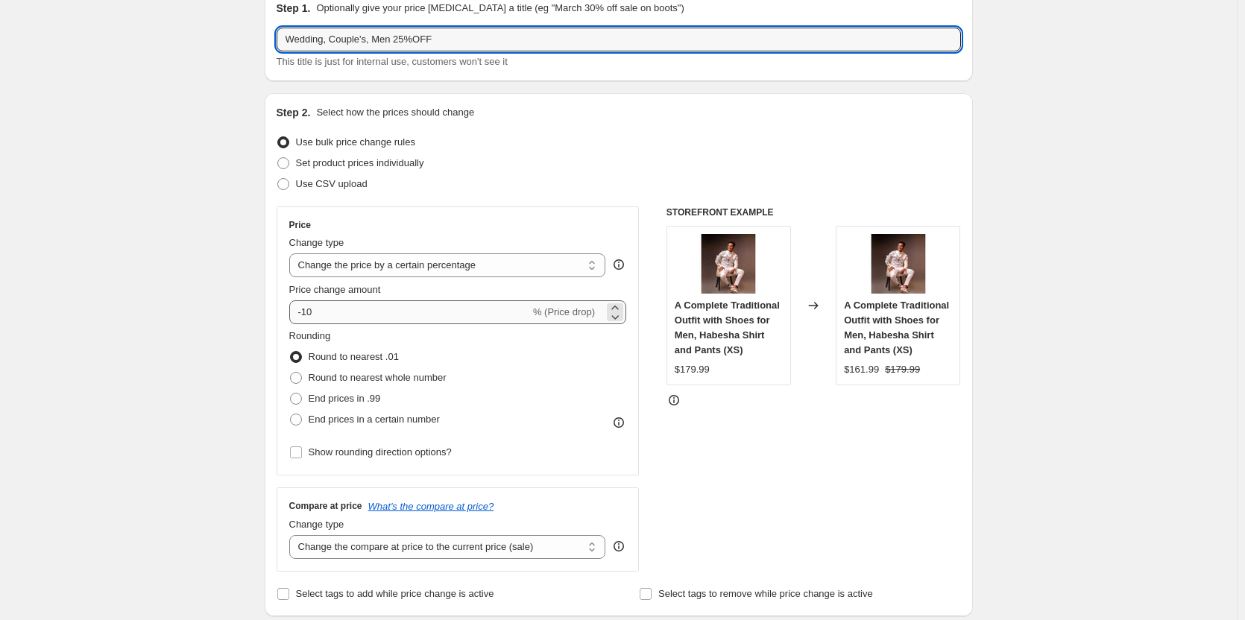
type input "Wedding, Couple's, Men 25%OFF"
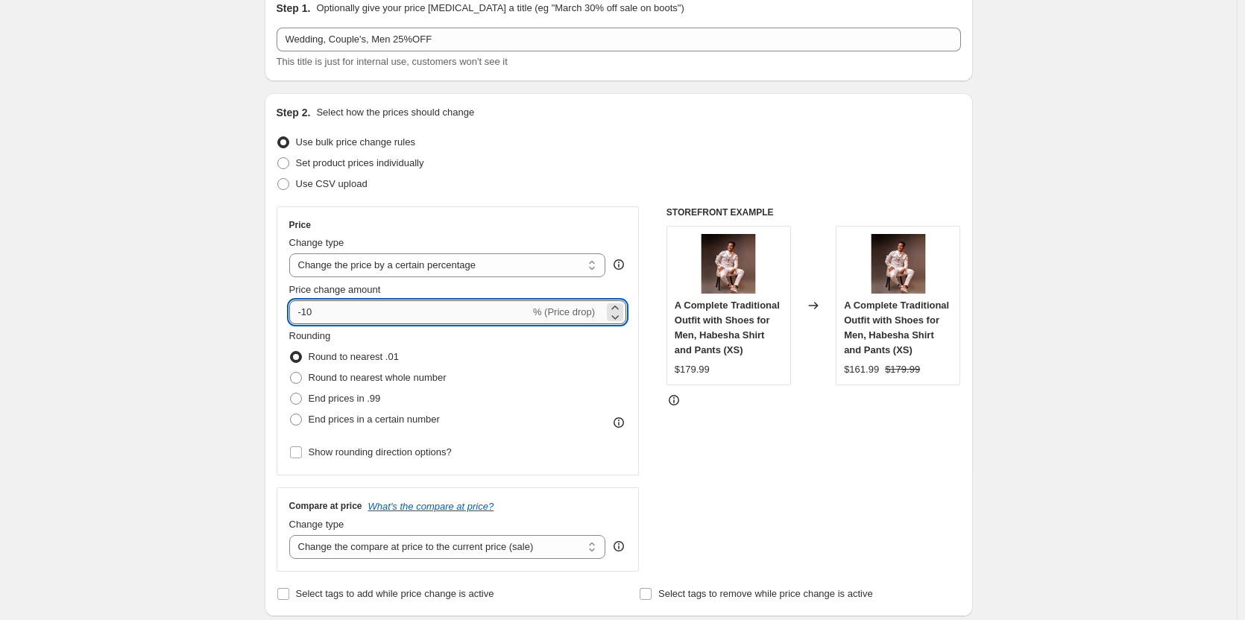
click at [356, 310] on input "-10" at bounding box center [409, 312] width 241 height 24
type input "-1"
type input "-25"
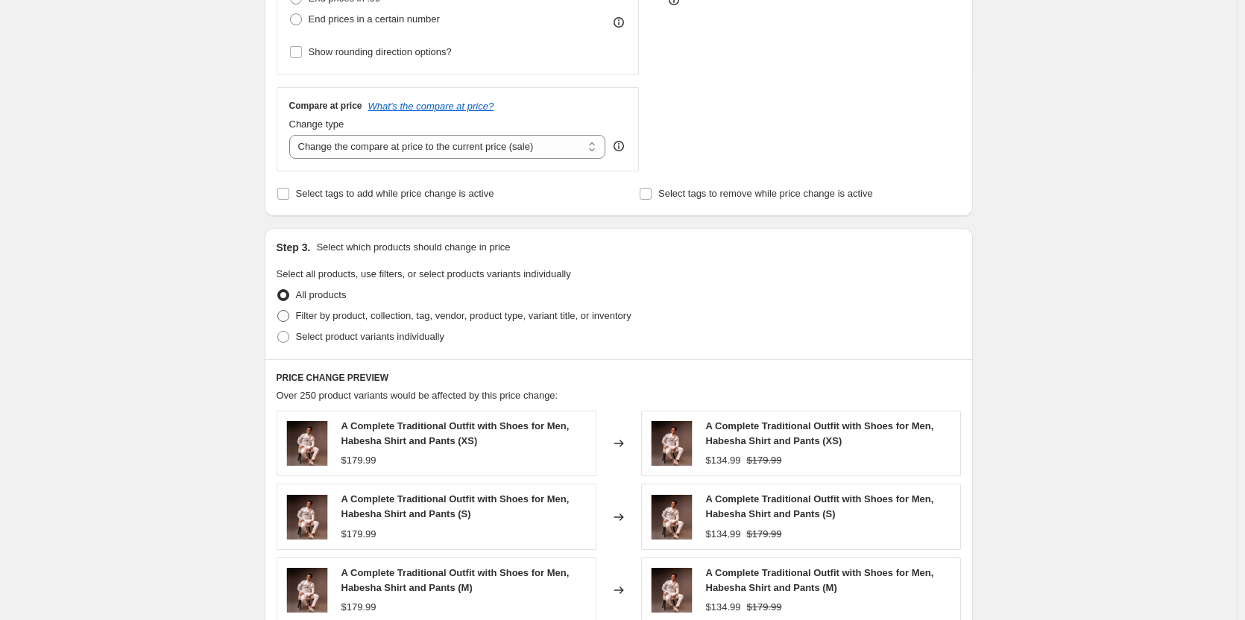
scroll to position [478, 0]
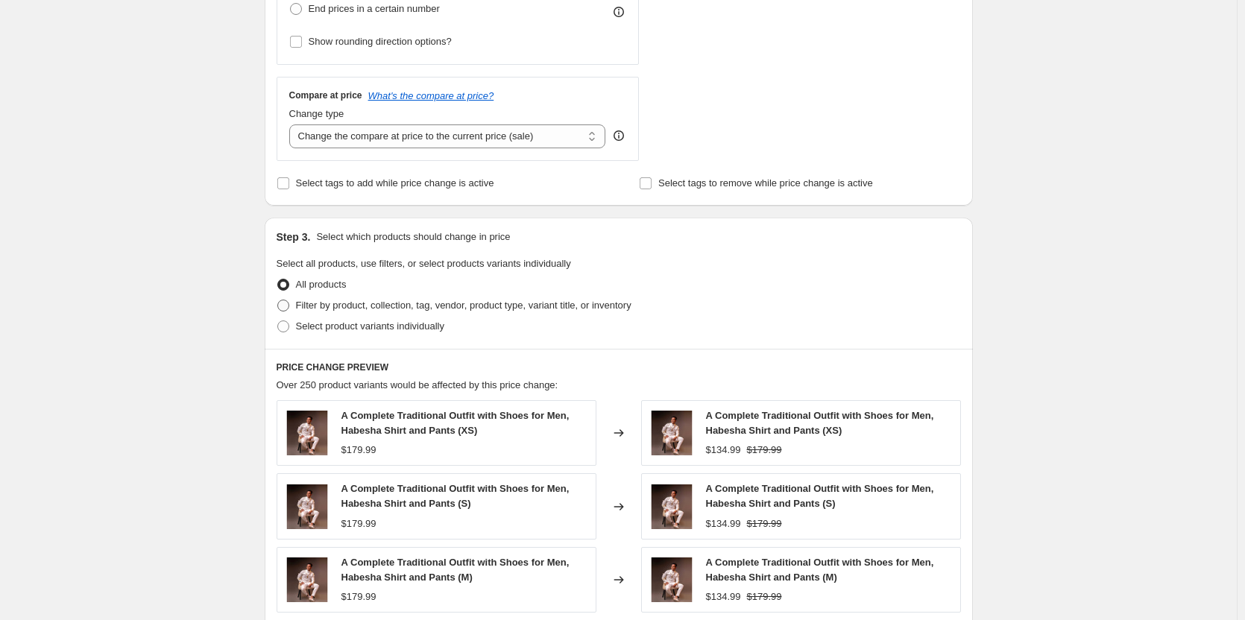
click at [341, 300] on span "Filter by product, collection, tag, vendor, product type, variant title, or inv…" at bounding box center [463, 305] width 335 height 11
click at [278, 300] on input "Filter by product, collection, tag, vendor, product type, variant title, or inv…" at bounding box center [277, 300] width 1 height 1
radio input "true"
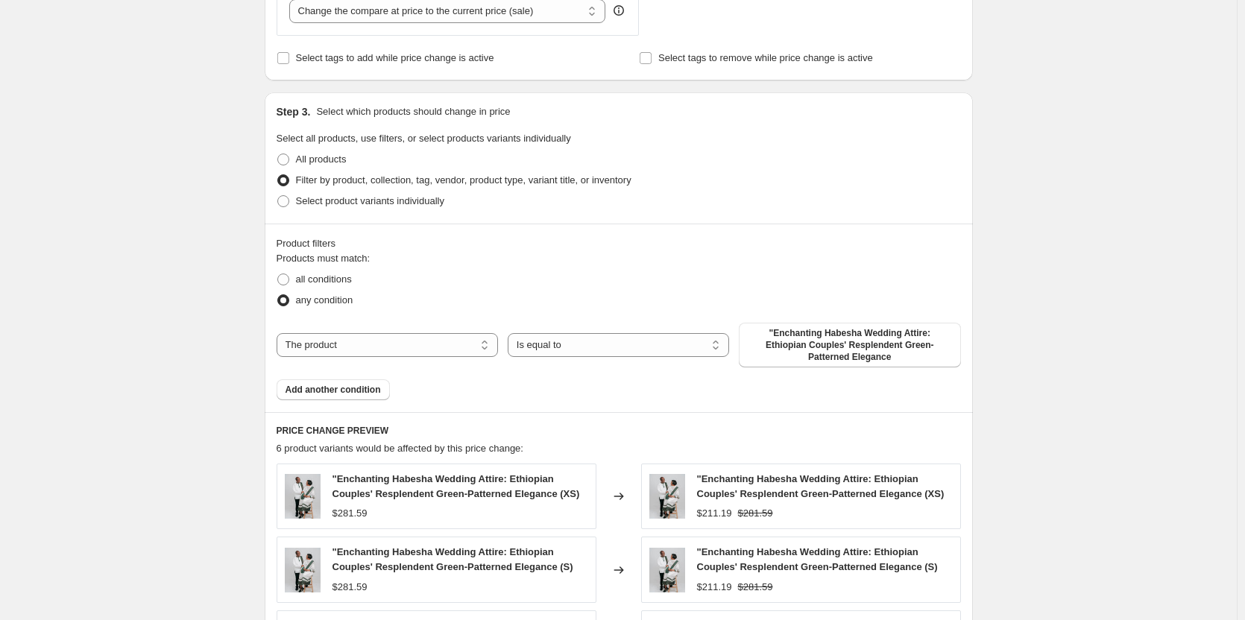
scroll to position [607, 0]
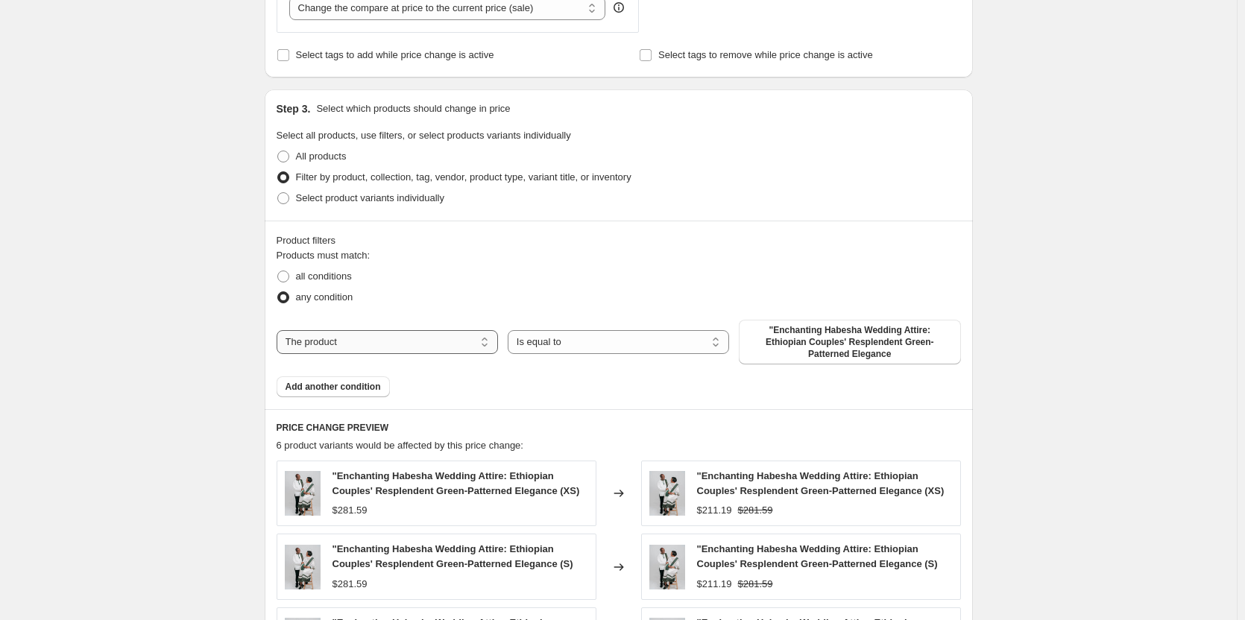
click at [338, 344] on select "The product The product's collection The product's tag The product's vendor The…" at bounding box center [387, 342] width 221 height 24
select select "collection"
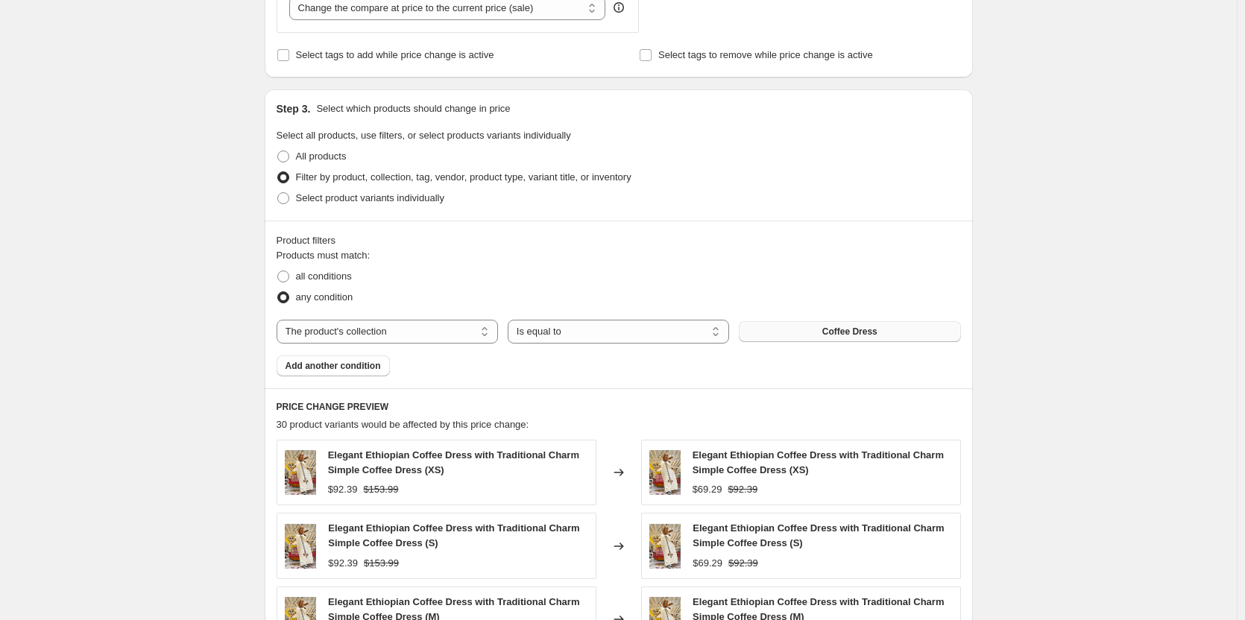
click at [812, 332] on button "Coffee Dress" at bounding box center [849, 331] width 221 height 21
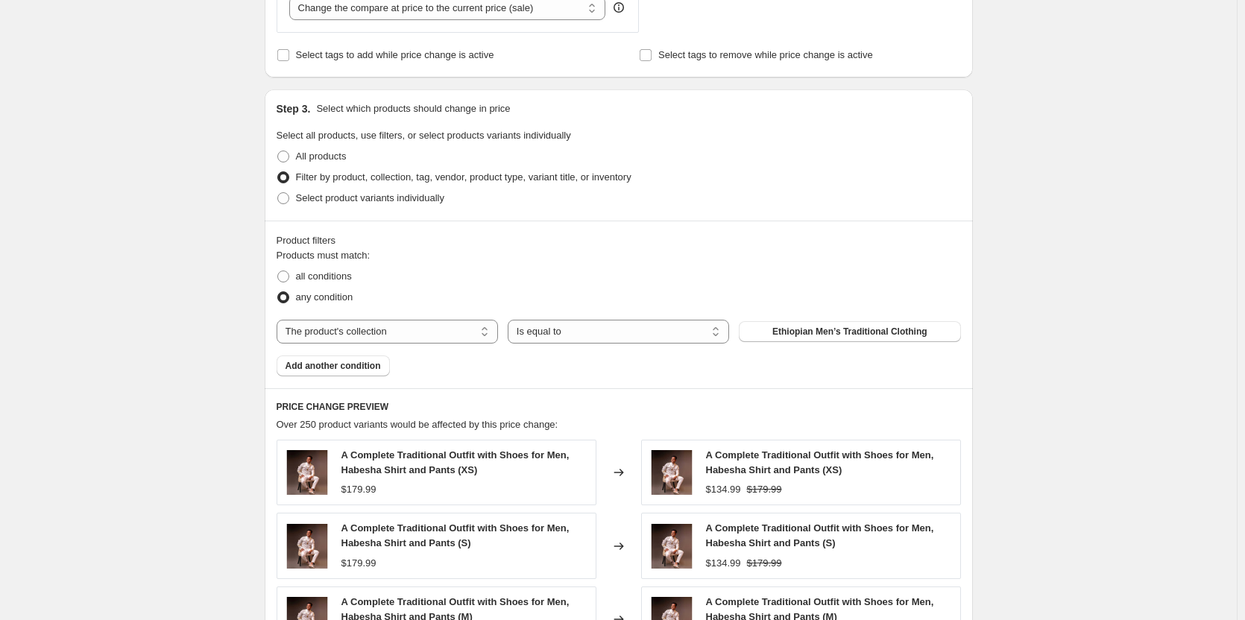
click at [350, 367] on span "Add another condition" at bounding box center [332, 366] width 95 height 12
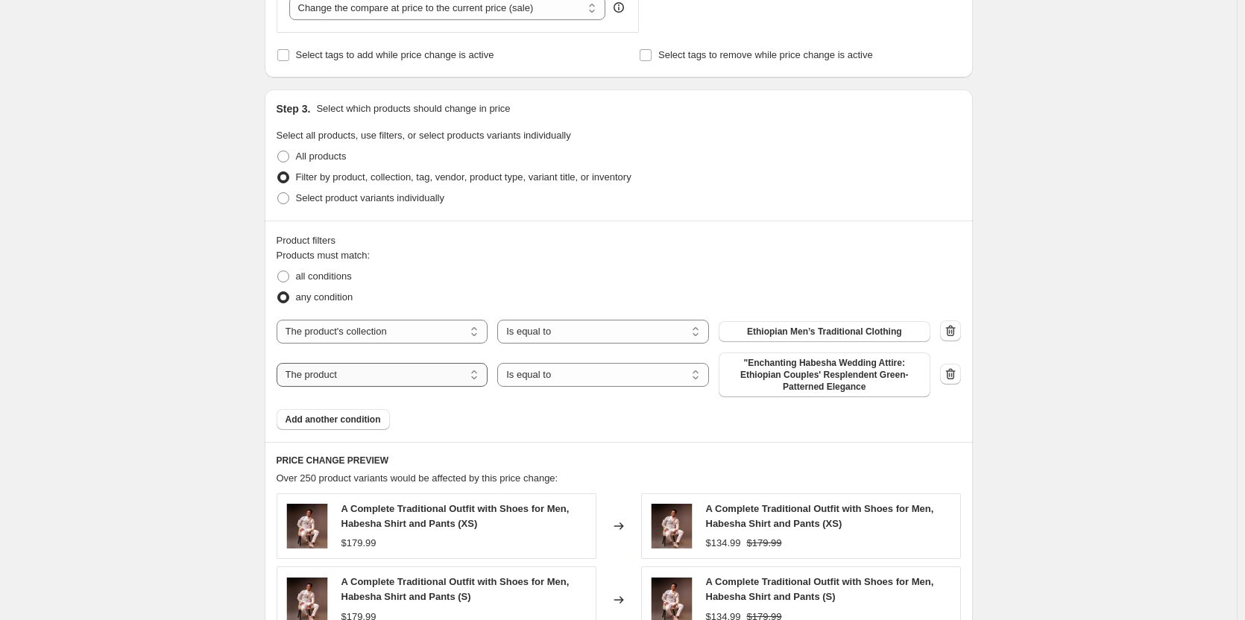
click at [333, 376] on select "The product The product's collection The product's tag The product's vendor The…" at bounding box center [383, 375] width 212 height 24
select select "collection"
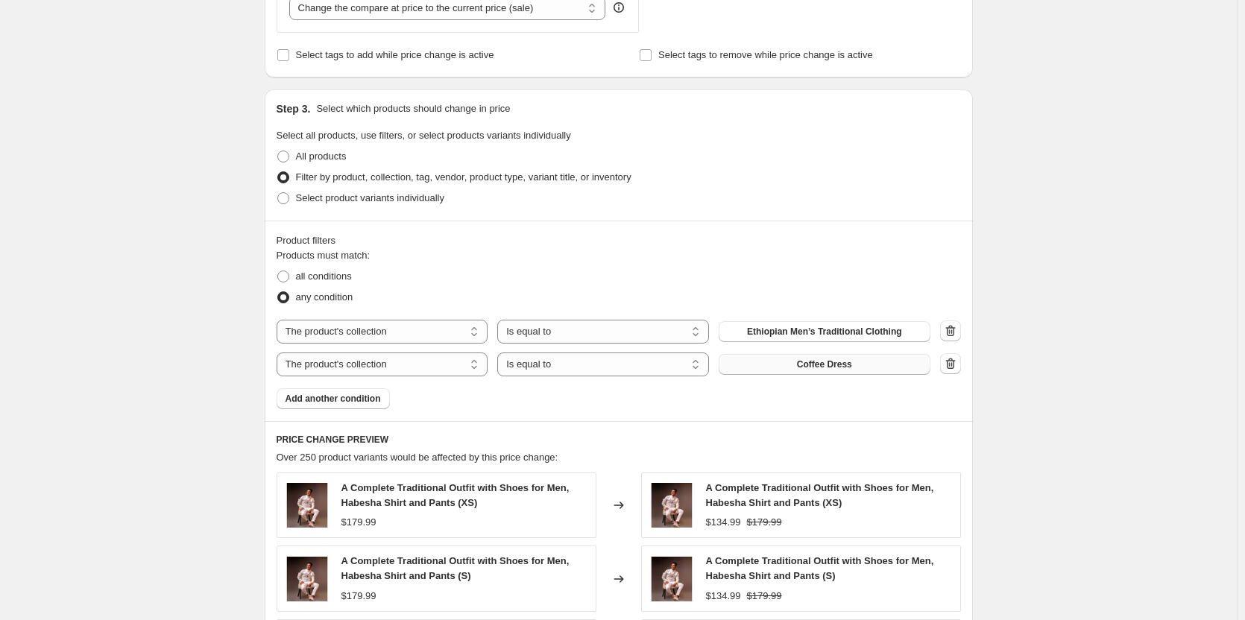
click at [800, 367] on button "Coffee Dress" at bounding box center [824, 364] width 212 height 21
click at [328, 402] on span "Add another condition" at bounding box center [332, 399] width 95 height 12
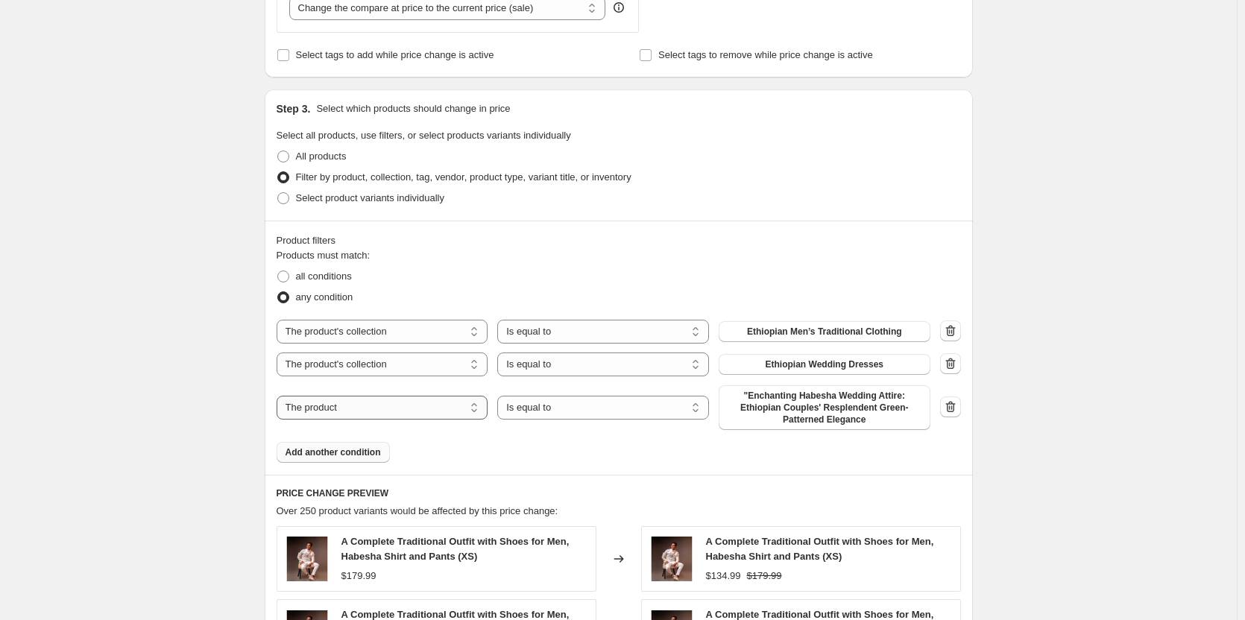
click at [346, 408] on select "The product The product's collection The product's tag The product's vendor The…" at bounding box center [383, 408] width 212 height 24
select select "collection"
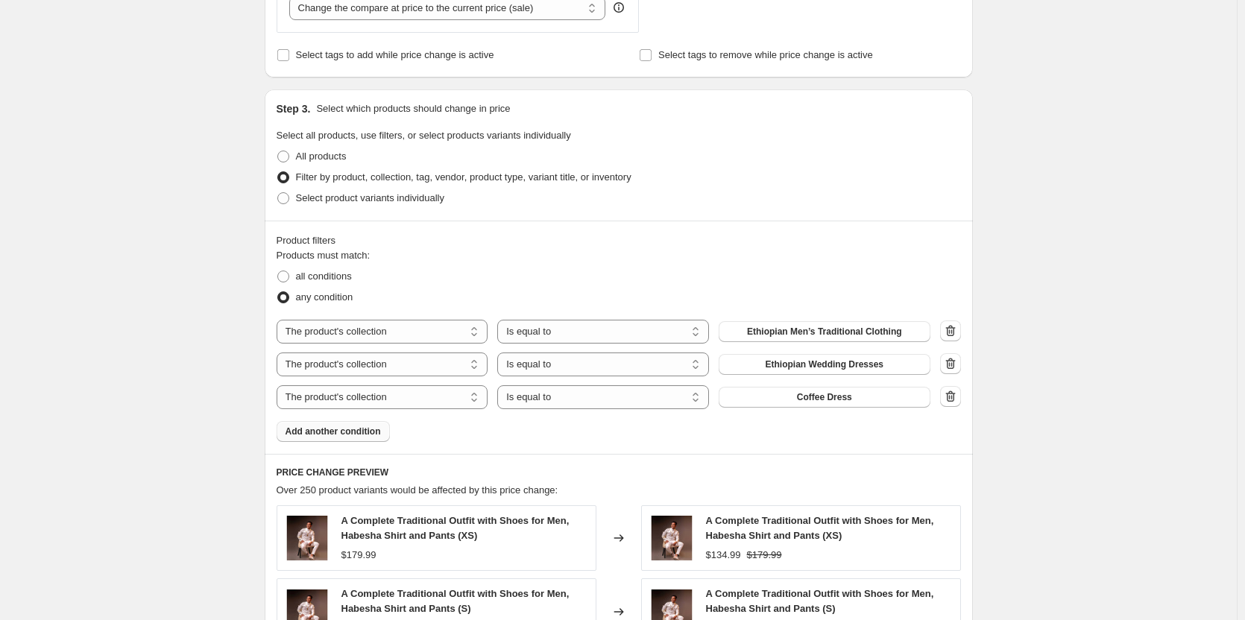
click at [794, 407] on button "Coffee Dress" at bounding box center [824, 397] width 212 height 21
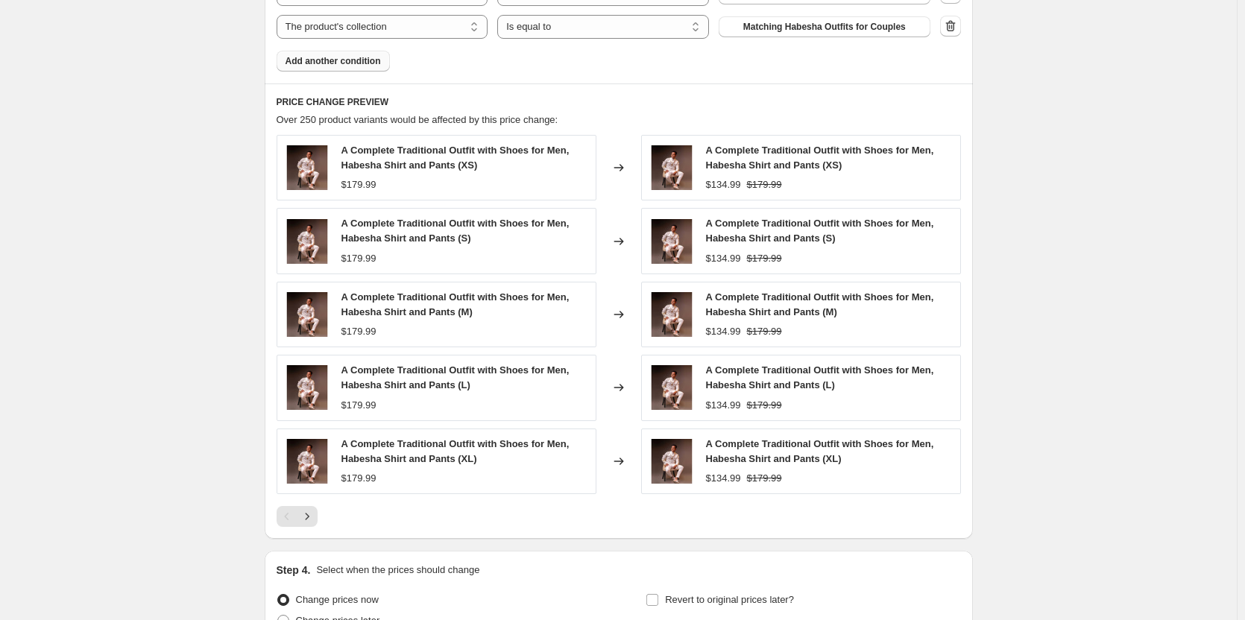
scroll to position [1128, 0]
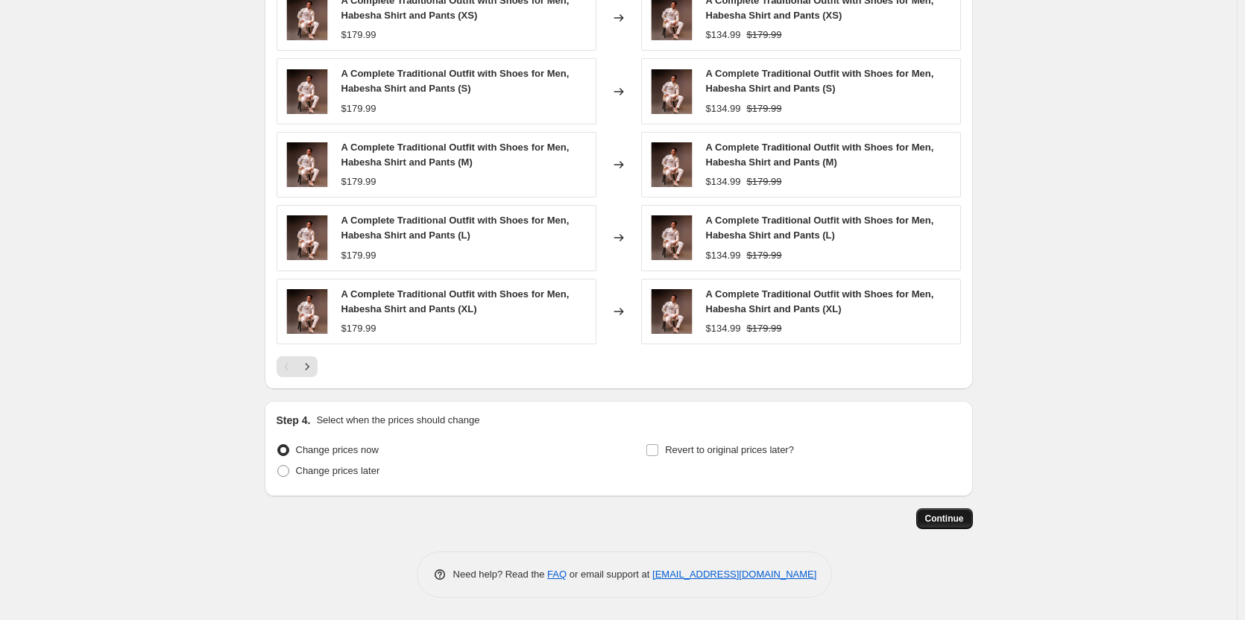
click at [944, 519] on span "Continue" at bounding box center [944, 519] width 39 height 12
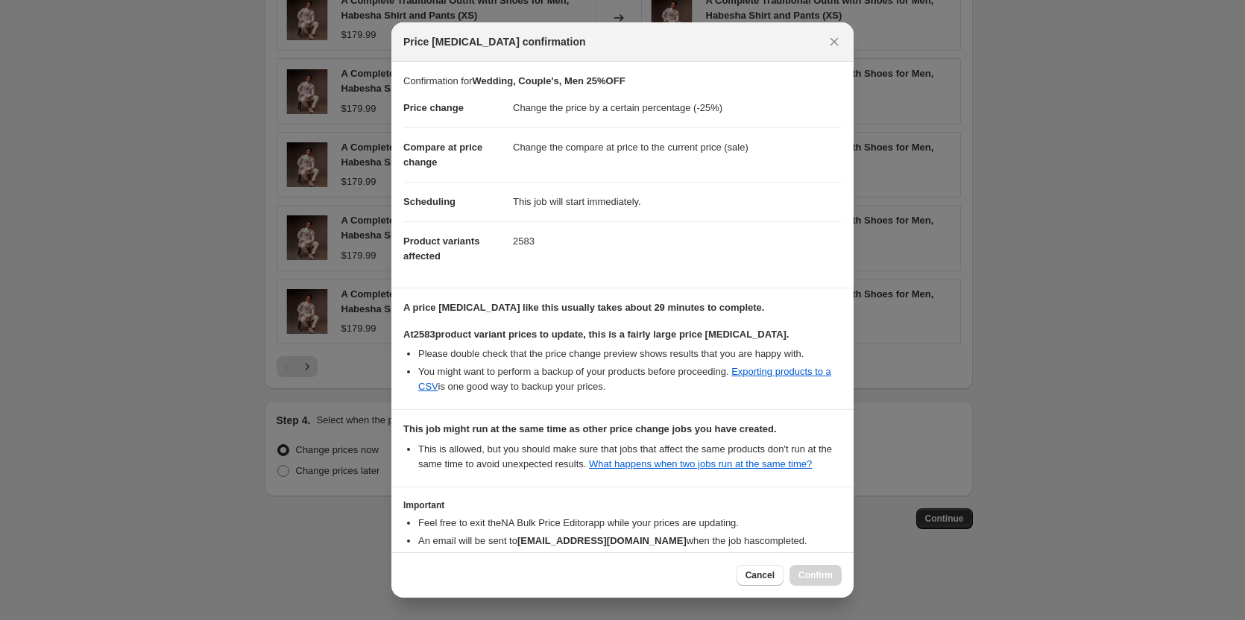
scroll to position [89, 0]
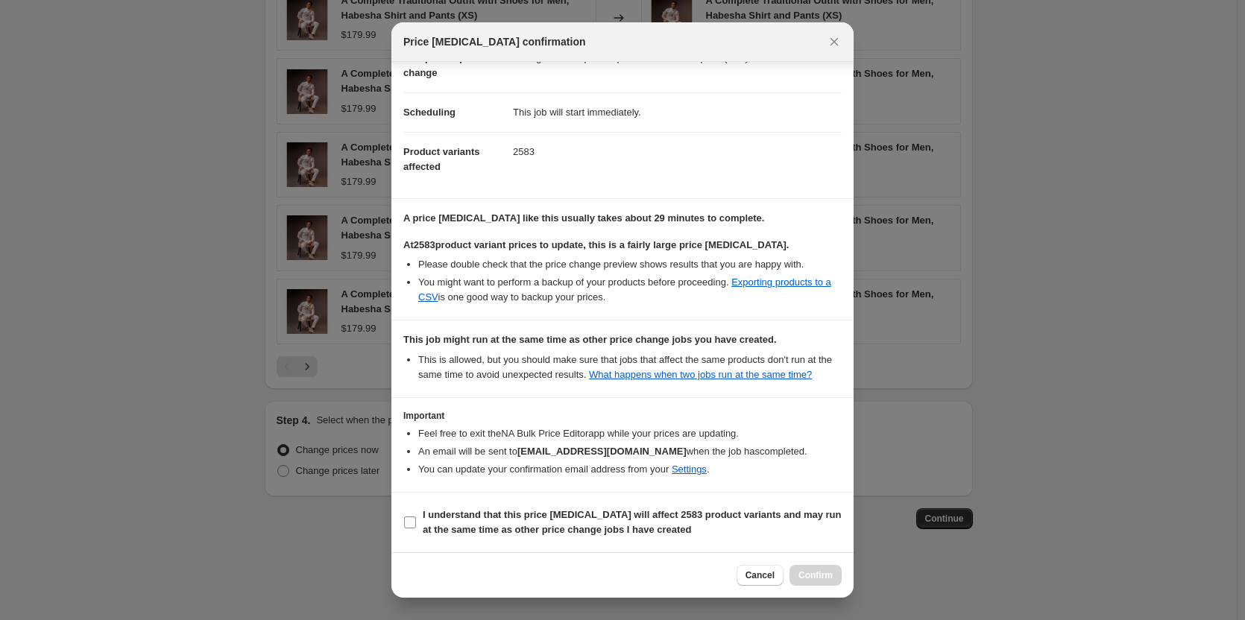
click at [446, 519] on b "I understand that this price change job will affect 2583 product variants and m…" at bounding box center [632, 522] width 419 height 26
click at [416, 519] on input "I understand that this price change job will affect 2583 product variants and m…" at bounding box center [410, 522] width 12 height 12
checkbox input "true"
click at [818, 578] on span "Confirm" at bounding box center [815, 575] width 34 height 12
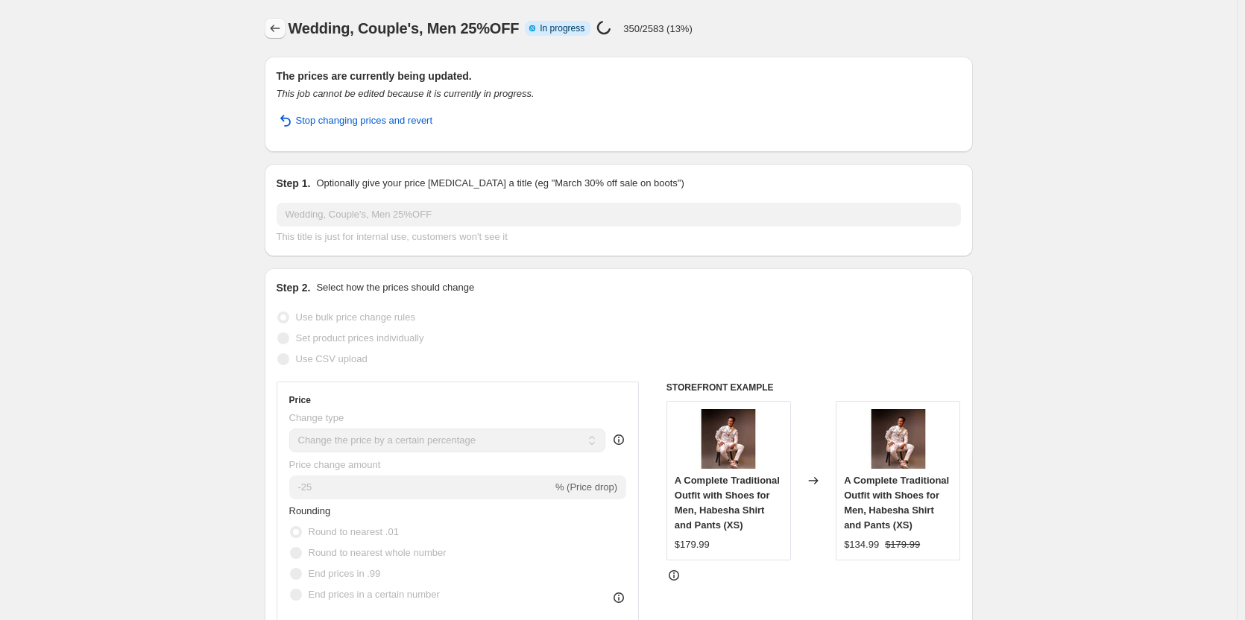
click at [273, 30] on icon "Price change jobs" at bounding box center [275, 28] width 15 height 15
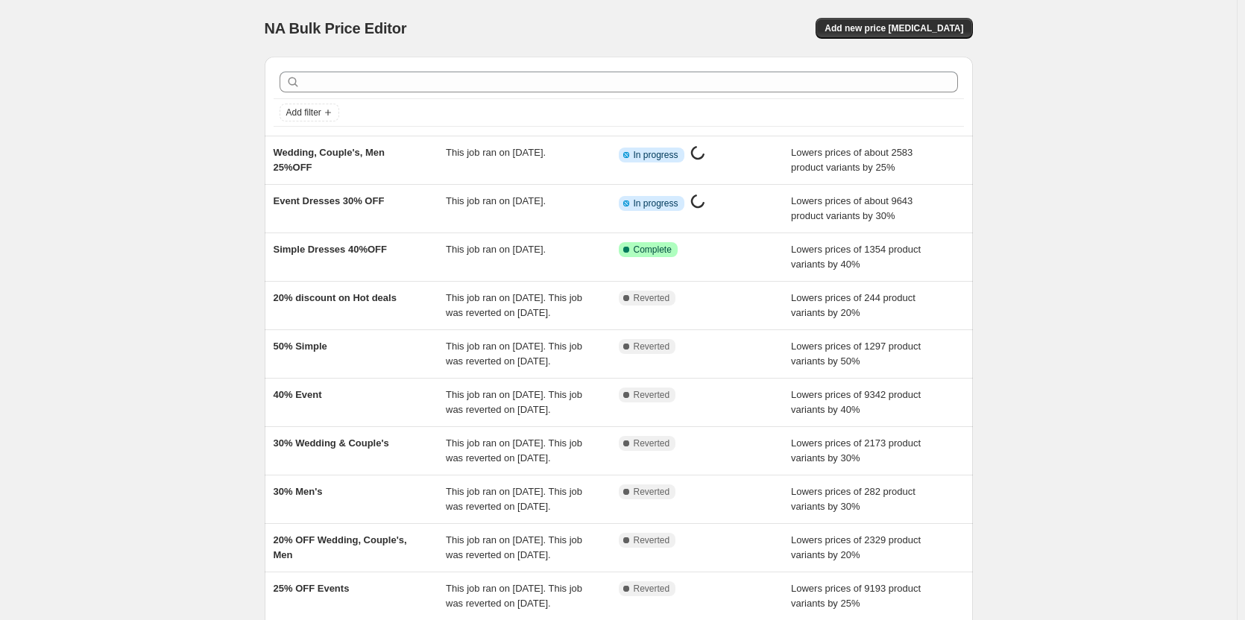
click at [143, 127] on div "NA Bulk Price Editor. This page is ready NA Bulk Price Editor Add new price cha…" at bounding box center [618, 384] width 1236 height 768
click at [253, 178] on div "NA Bulk Price Editor. This page is ready NA Bulk Price Editor Add new price cha…" at bounding box center [619, 384] width 744 height 768
click at [1112, 177] on div "NA Bulk Price Editor. This page is ready NA Bulk Price Editor Add new price cha…" at bounding box center [618, 384] width 1236 height 768
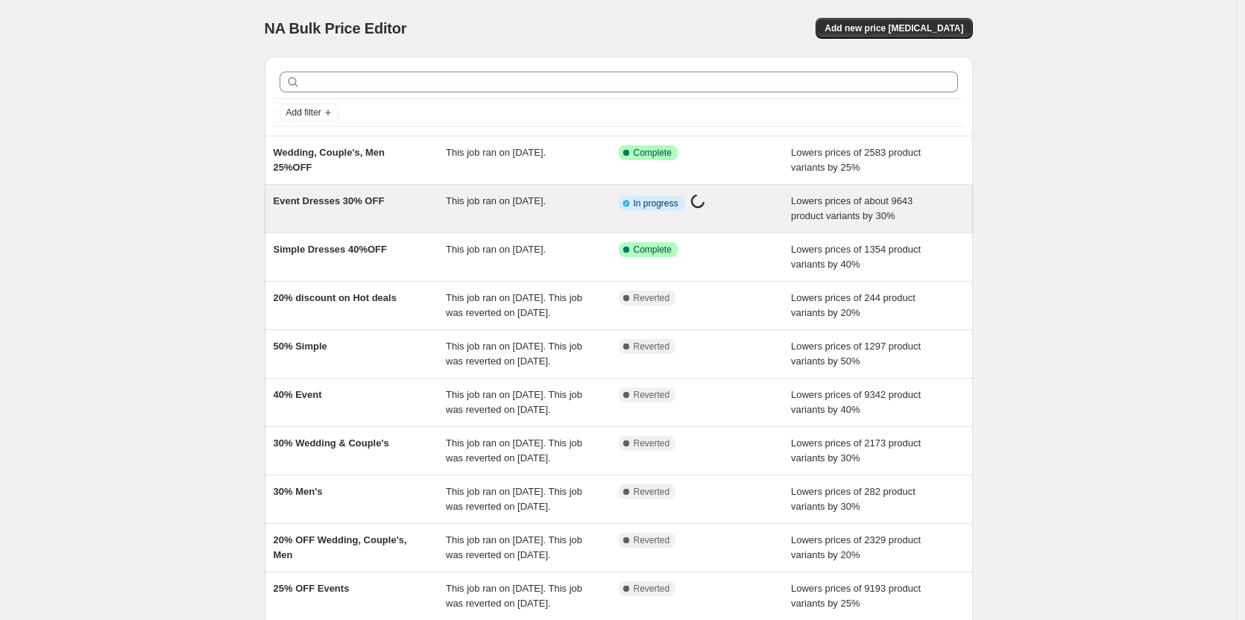
click at [344, 209] on div "Event Dresses 30% OFF" at bounding box center [360, 209] width 173 height 30
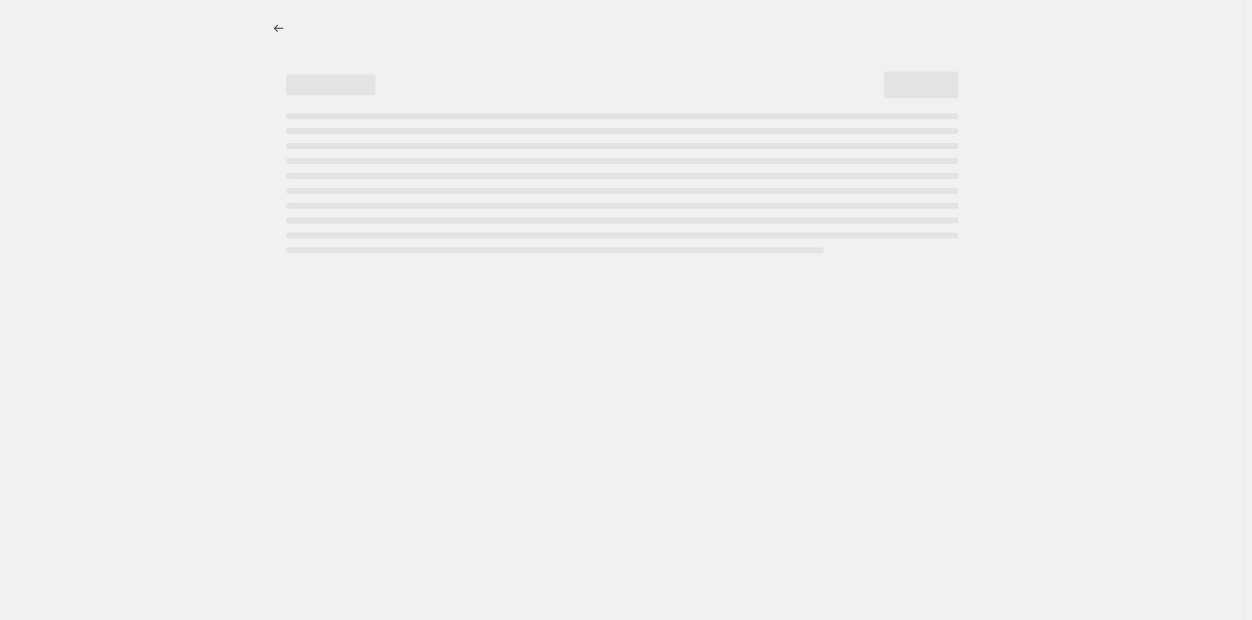
select select "percentage"
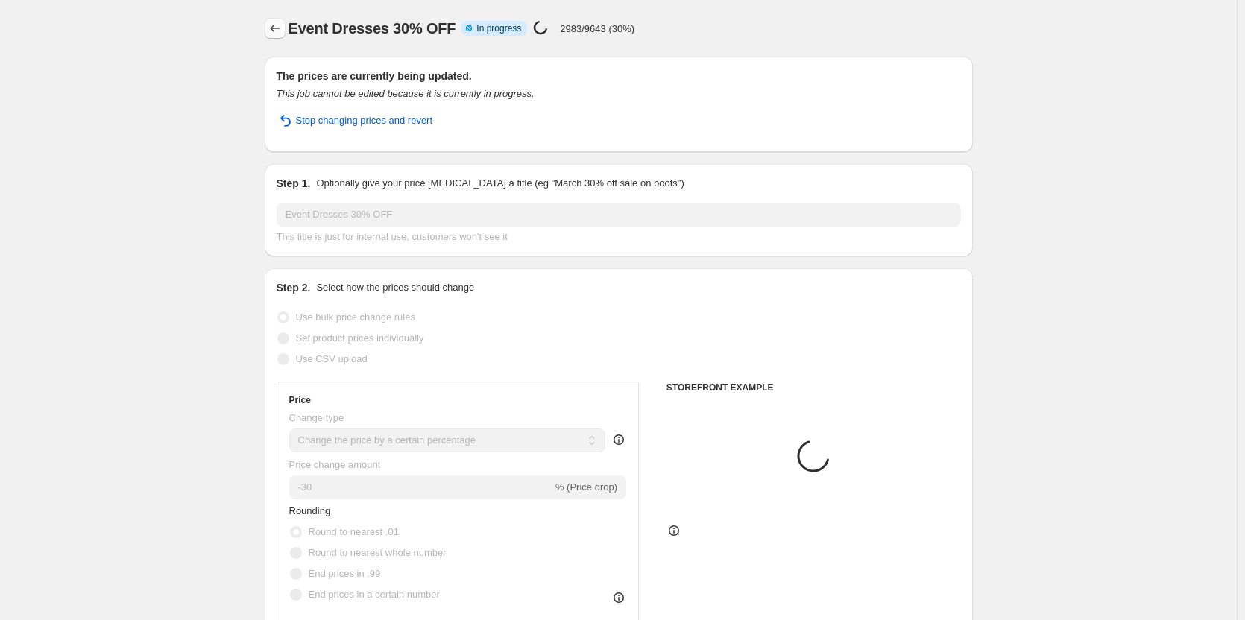
select select "collection"
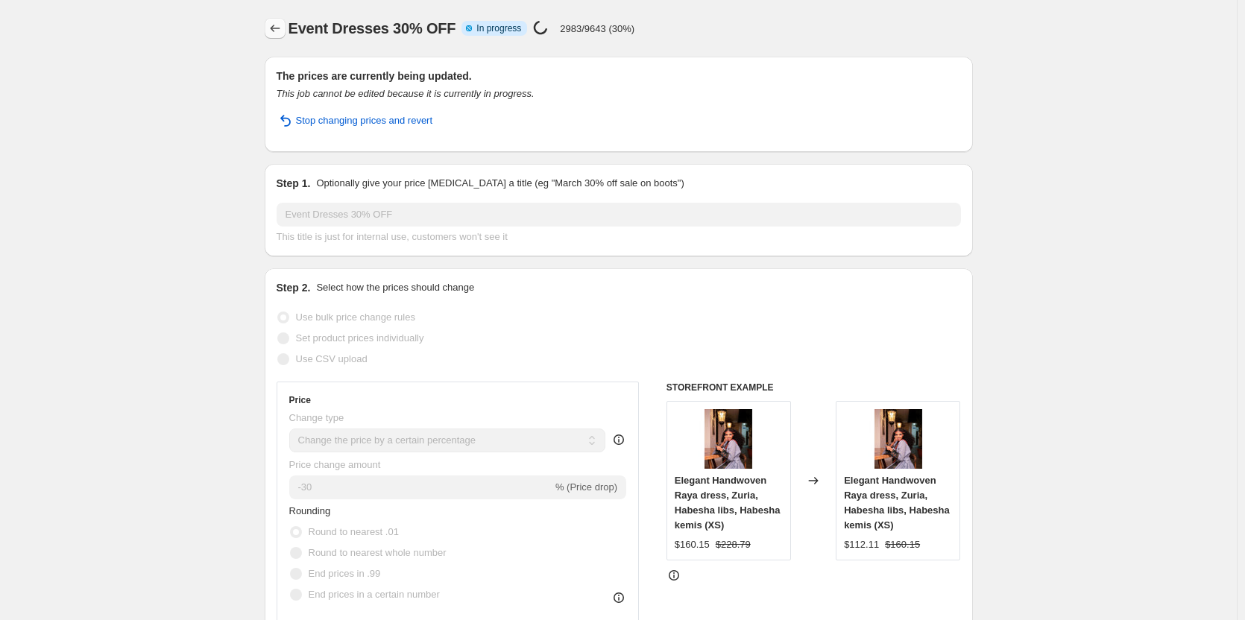
click at [272, 25] on icon "Price change jobs" at bounding box center [275, 28] width 15 height 15
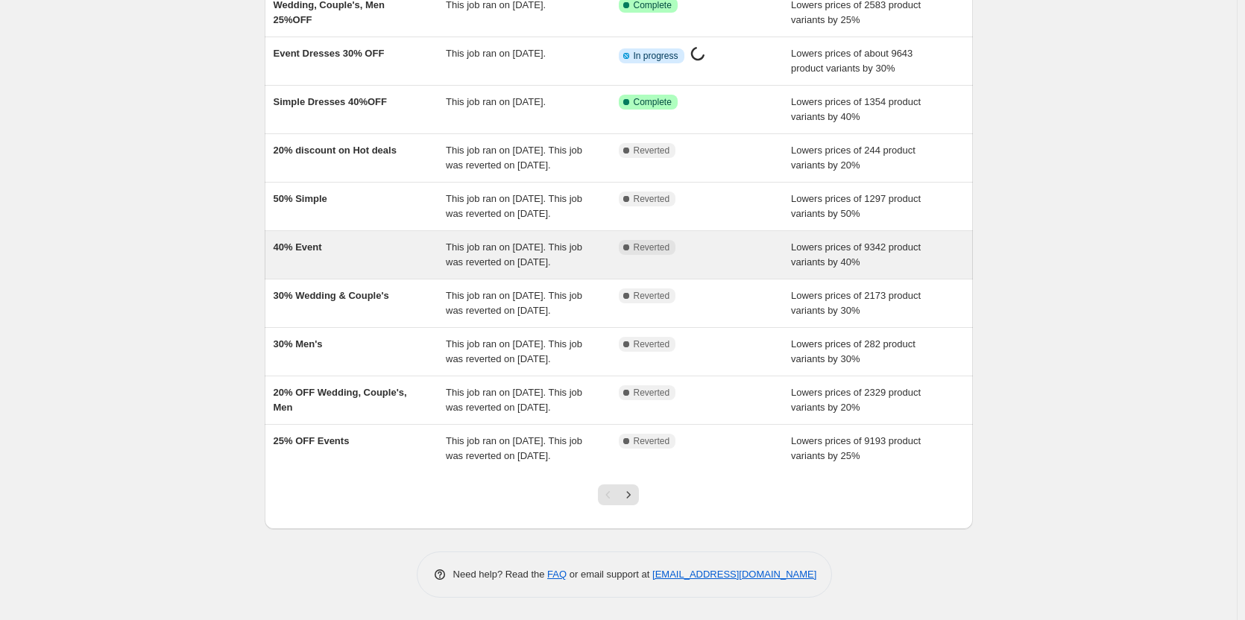
scroll to position [170, 0]
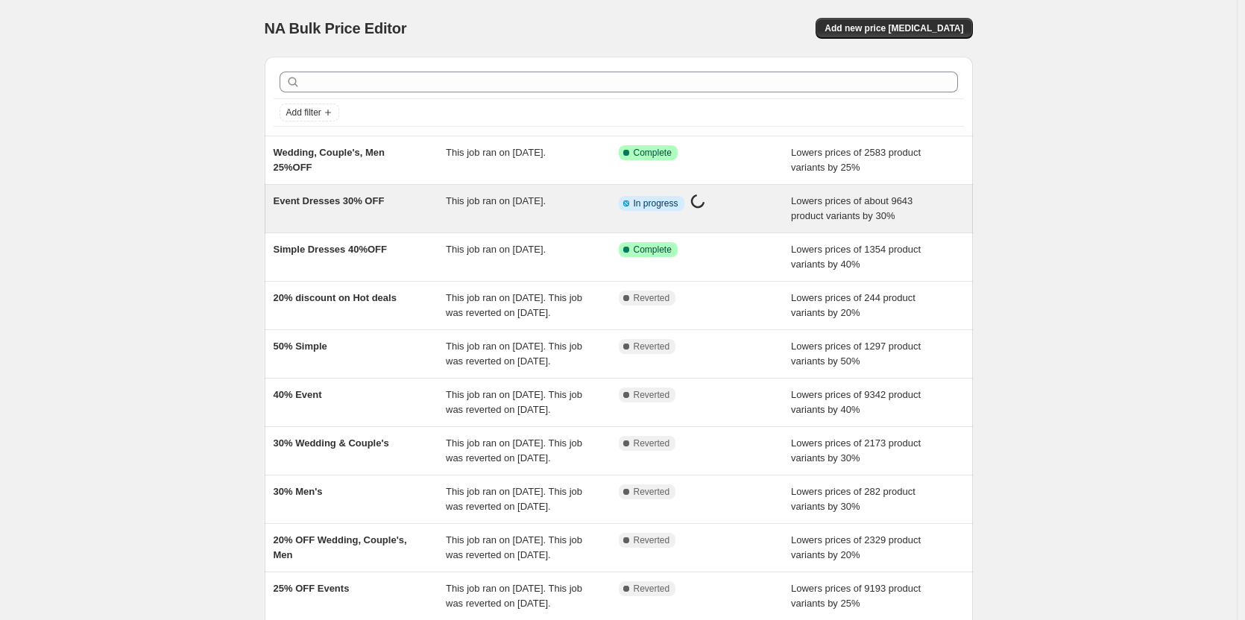
click at [323, 211] on div "Event Dresses 30% OFF" at bounding box center [360, 209] width 173 height 30
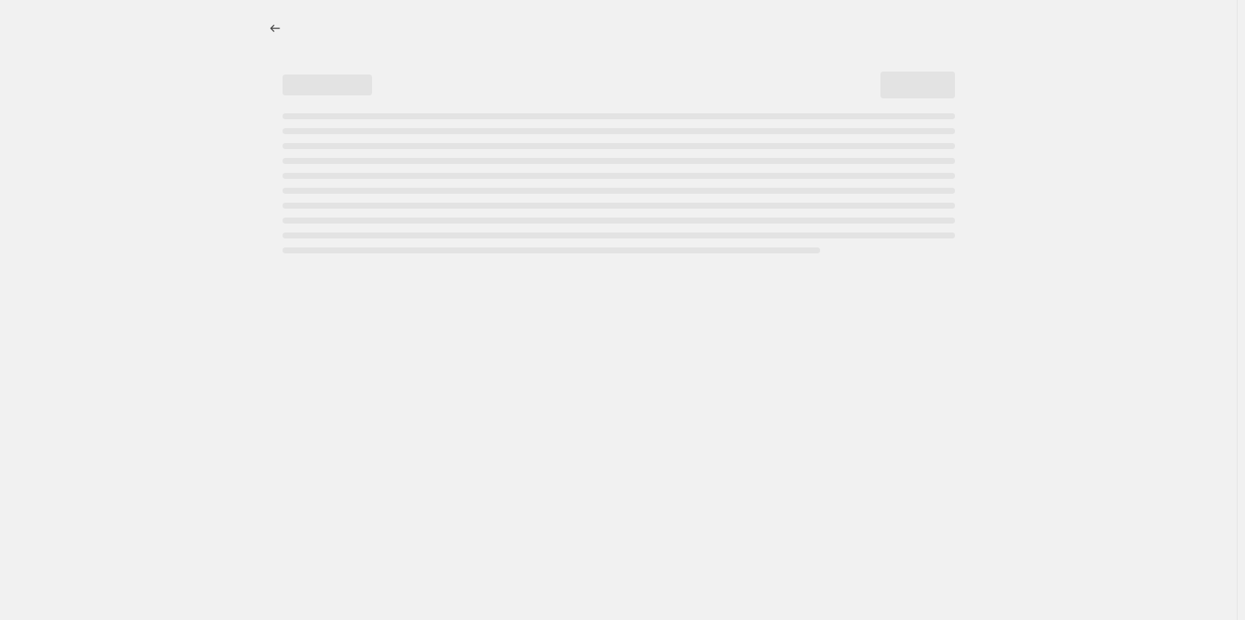
select select "percentage"
select select "collection"
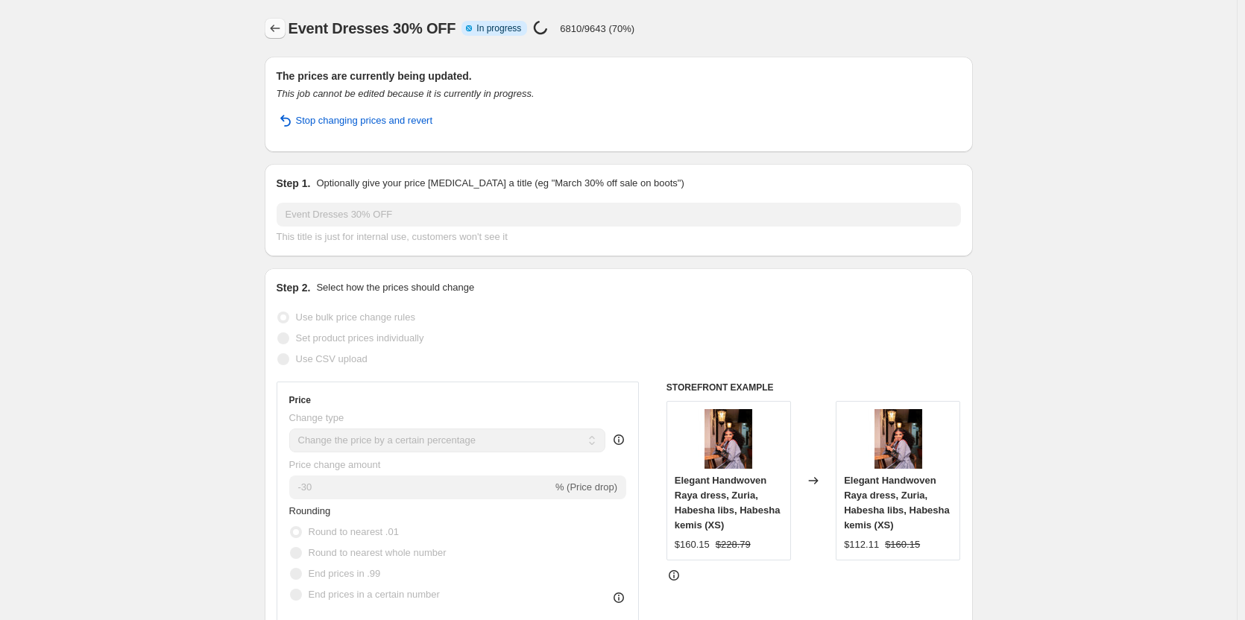
click at [278, 32] on icon "Price change jobs" at bounding box center [275, 28] width 15 height 15
